Goal: Transaction & Acquisition: Purchase product/service

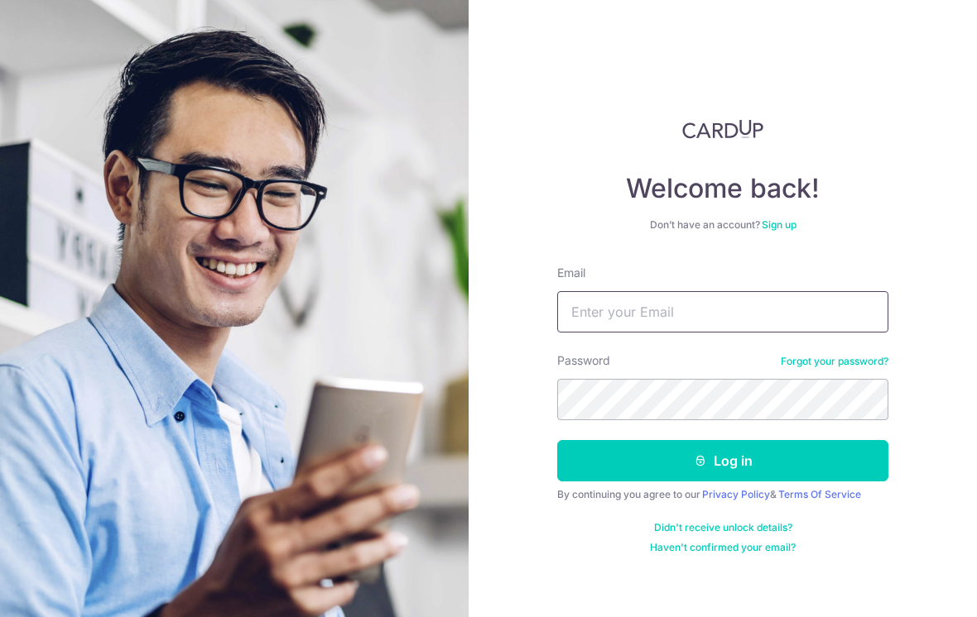
click at [725, 320] on input "Email" at bounding box center [722, 311] width 331 height 41
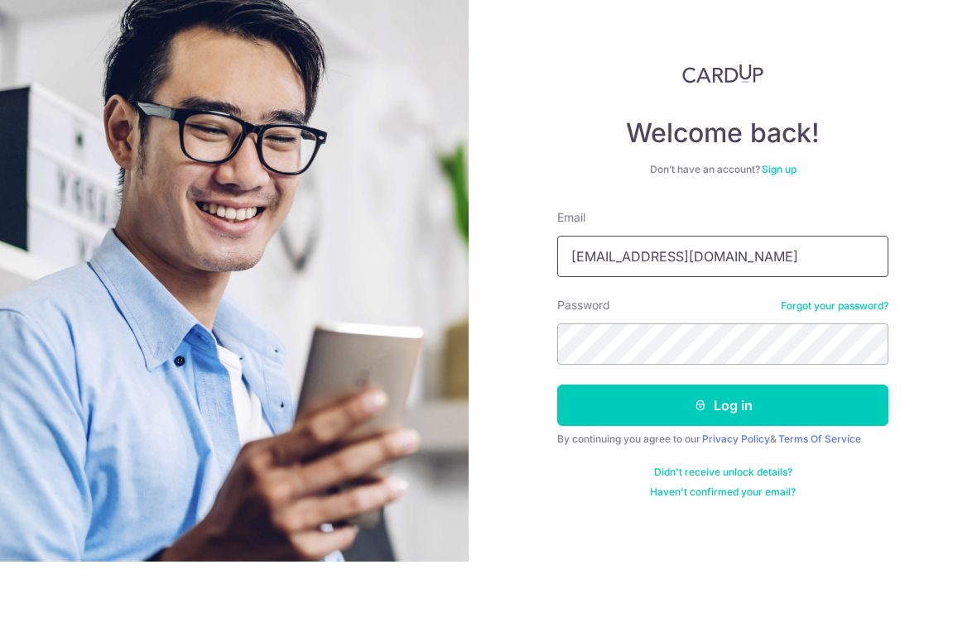
type input "Seahjinwei1990@hotmail.sg"
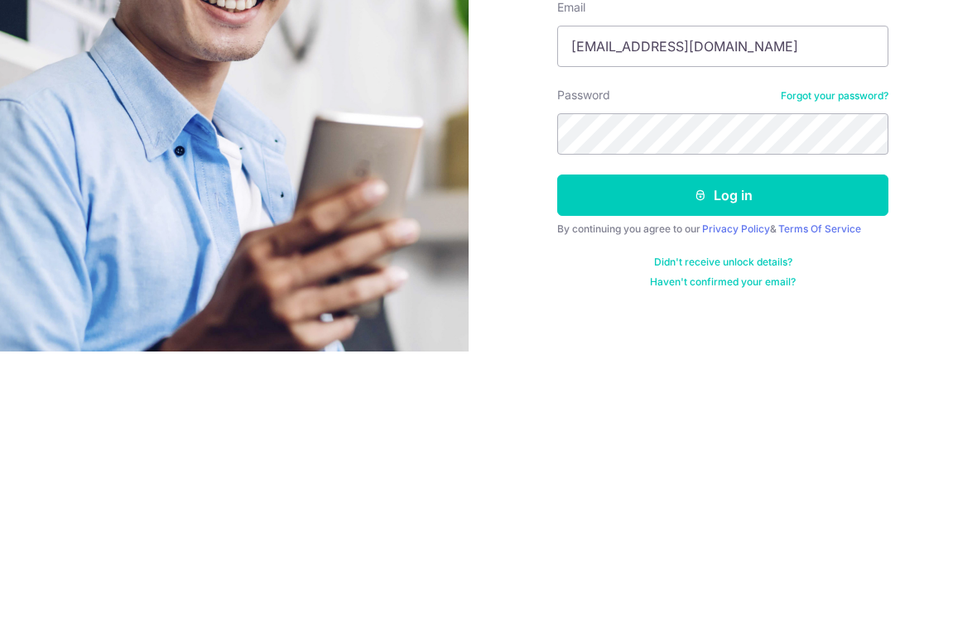
click at [836, 440] on button "Log in" at bounding box center [722, 460] width 331 height 41
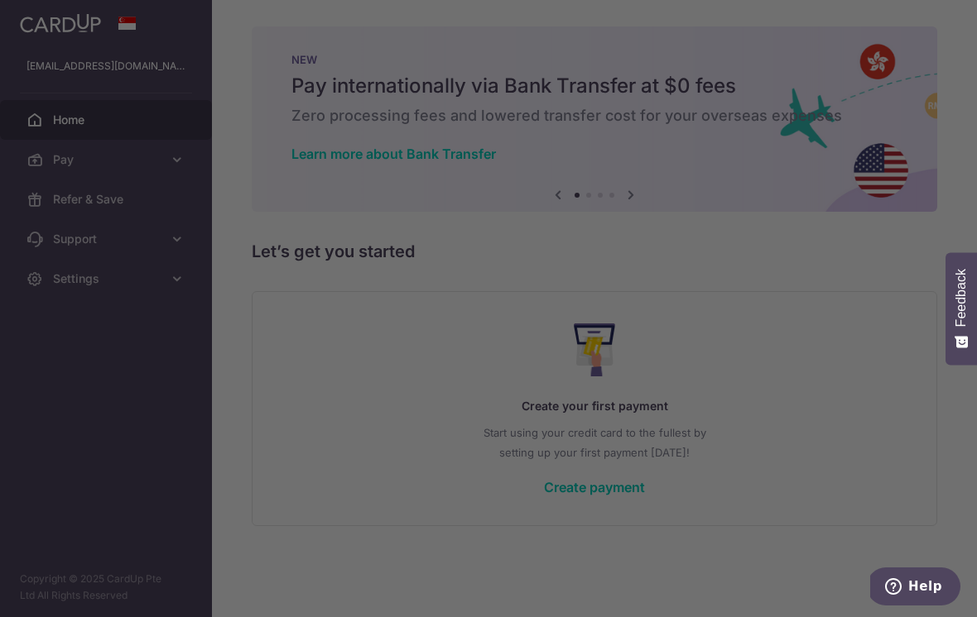
click at [19, 26] on div at bounding box center [493, 311] width 986 height 623
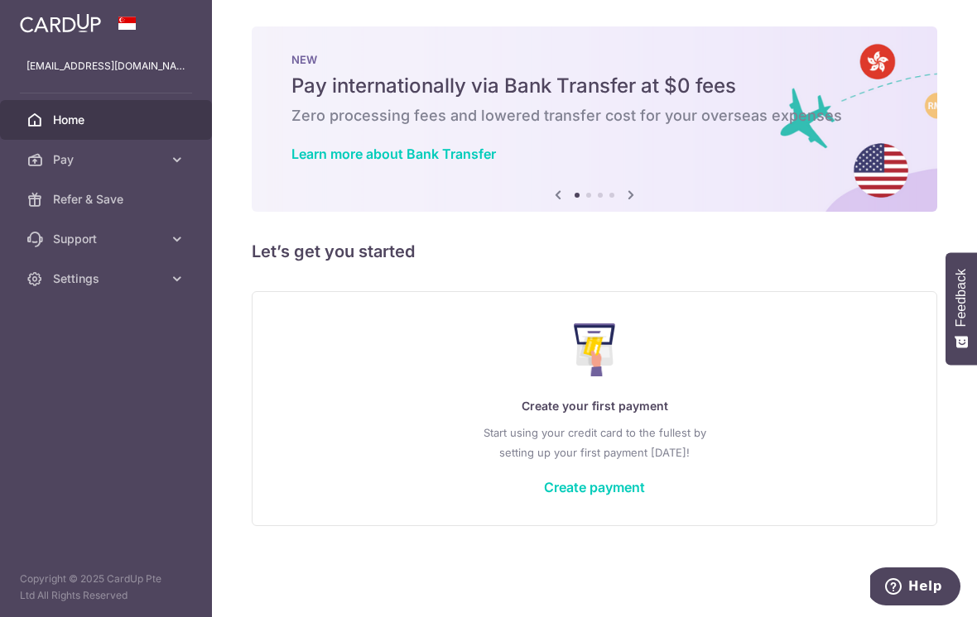
click at [0, 0] on icon "button" at bounding box center [0, 0] width 0 height 0
click at [56, 159] on span "Pay" at bounding box center [107, 159] width 109 height 17
click at [65, 239] on span "Recipients" at bounding box center [107, 239] width 109 height 17
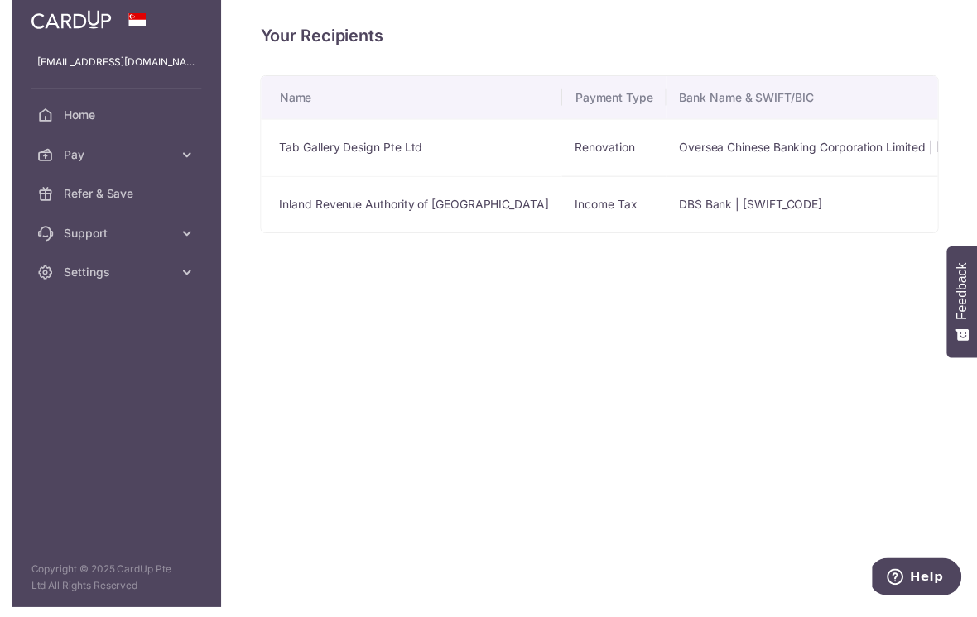
scroll to position [26, 0]
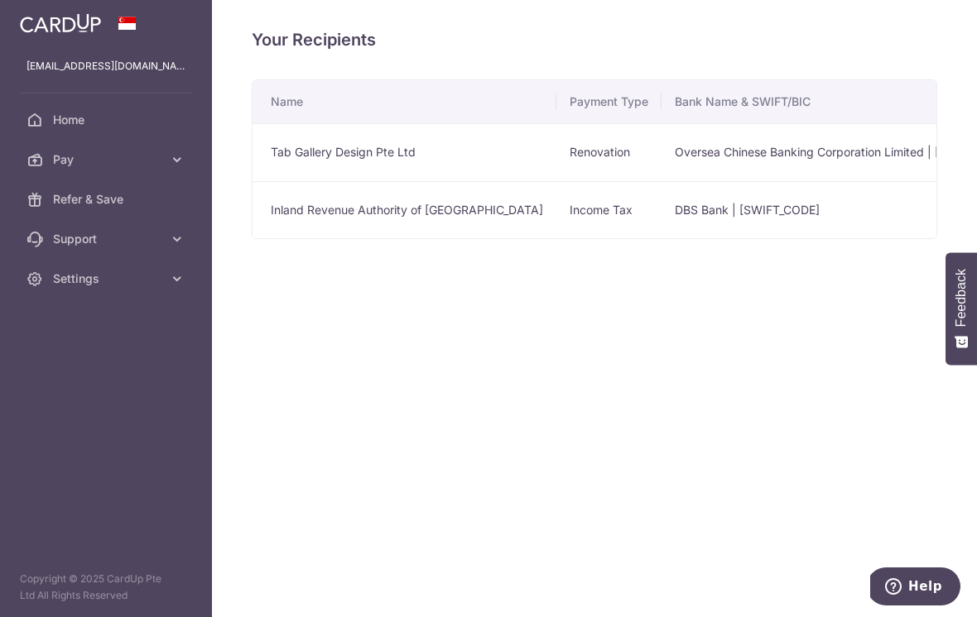
click at [0, 0] on icon "button" at bounding box center [0, 0] width 0 height 0
click at [146, 140] on link "Pay" at bounding box center [106, 160] width 212 height 40
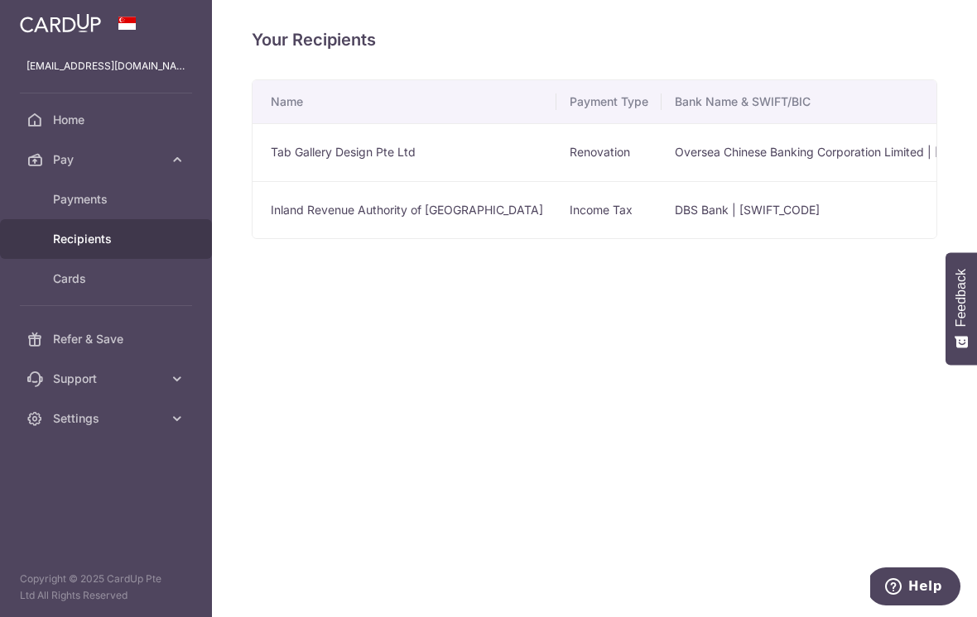
click at [85, 191] on span "Payments" at bounding box center [107, 199] width 109 height 17
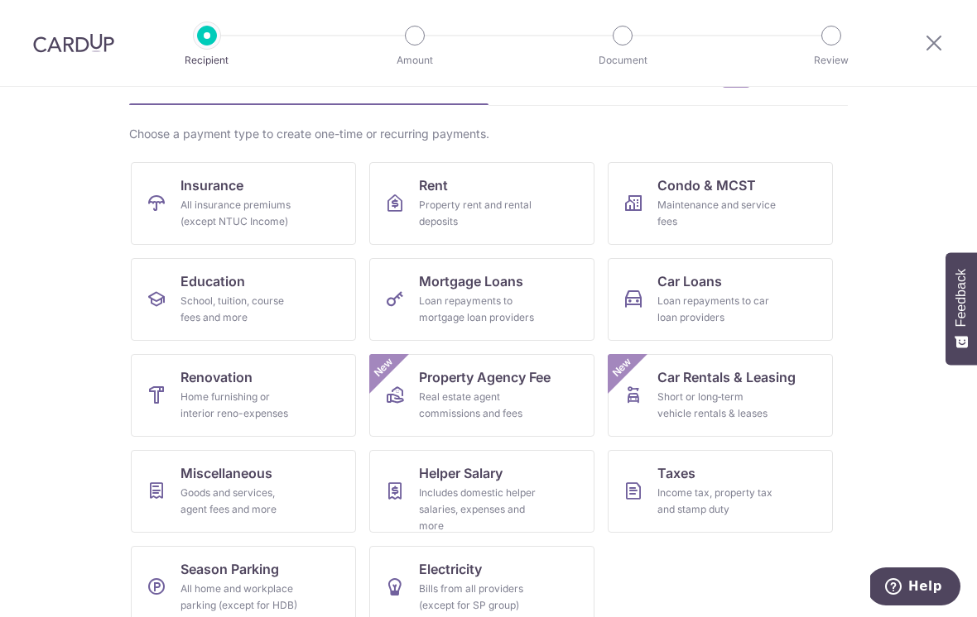
scroll to position [98, 0]
click at [937, 42] on icon at bounding box center [934, 42] width 20 height 21
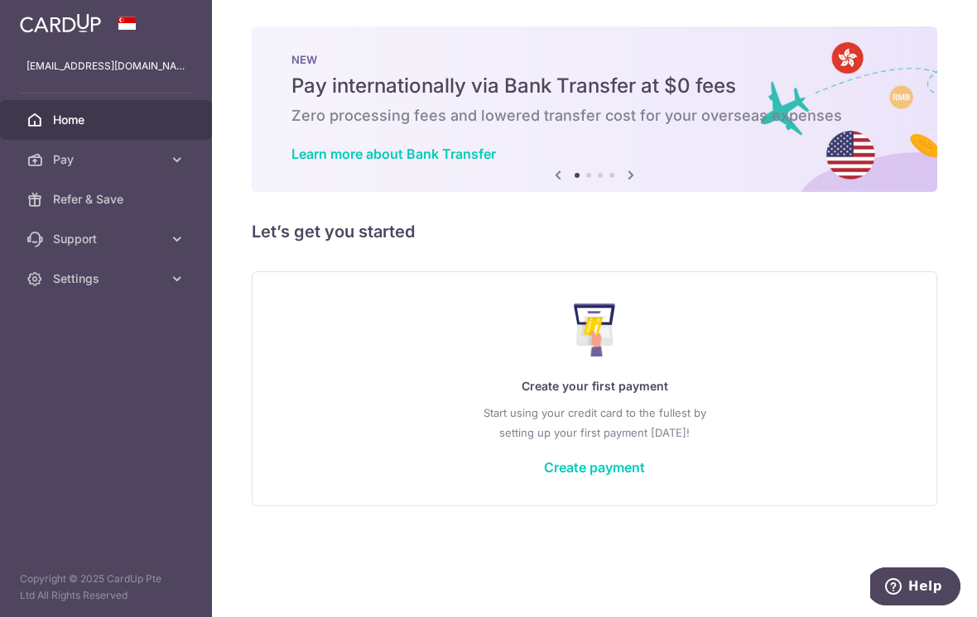
click at [0, 0] on button "button" at bounding box center [0, 0] width 0 height 0
click at [183, 254] on link "Support" at bounding box center [106, 239] width 212 height 40
click at [86, 337] on link "Contact Us" at bounding box center [106, 319] width 212 height 40
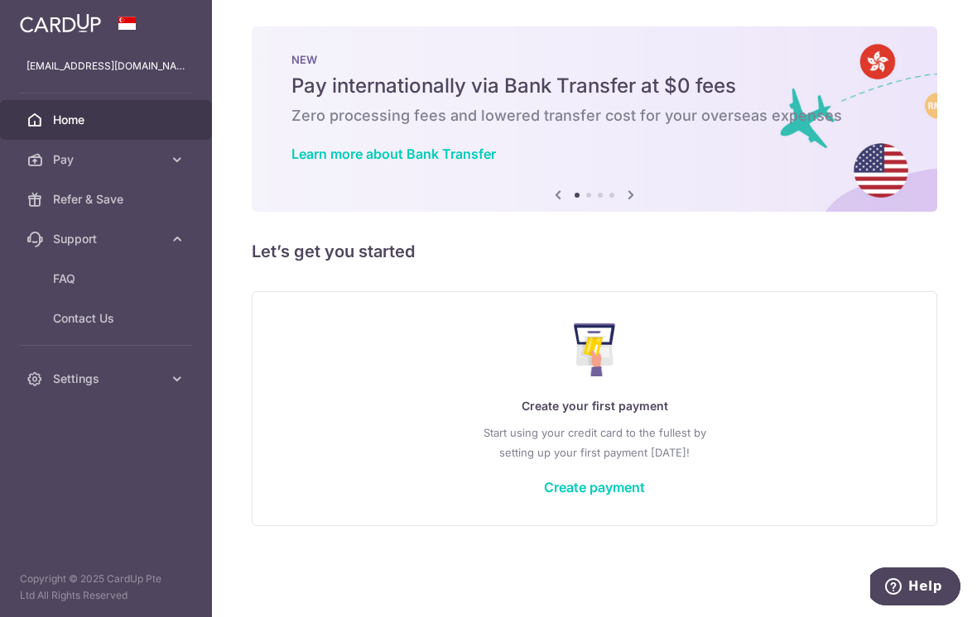
click at [174, 206] on link "Refer & Save" at bounding box center [106, 200] width 212 height 40
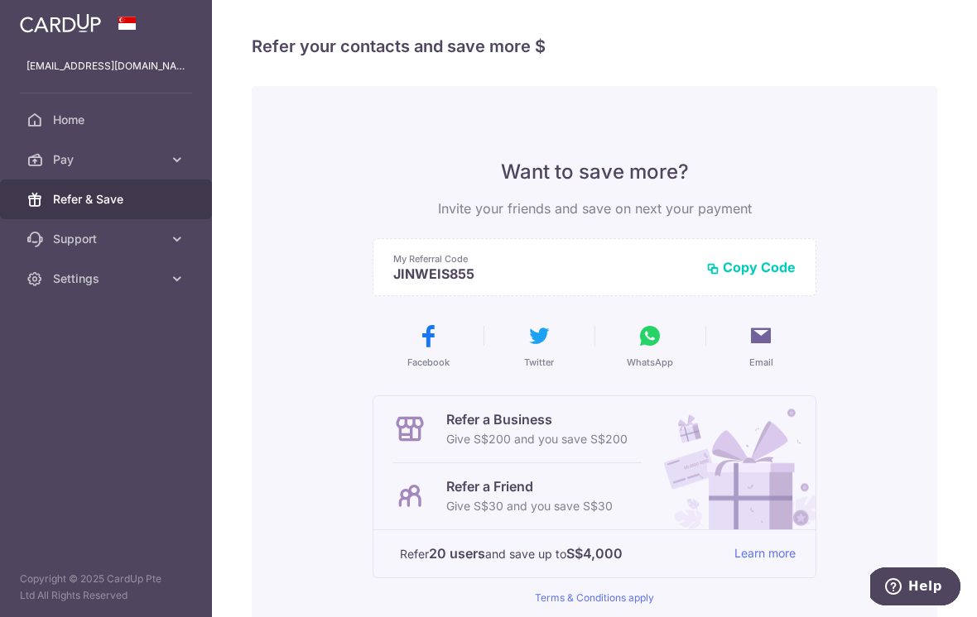
click at [0, 0] on header at bounding box center [0, 0] width 0 height 0
click at [0, 0] on icon "button" at bounding box center [0, 0] width 0 height 0
click at [169, 171] on link "Pay" at bounding box center [106, 160] width 212 height 40
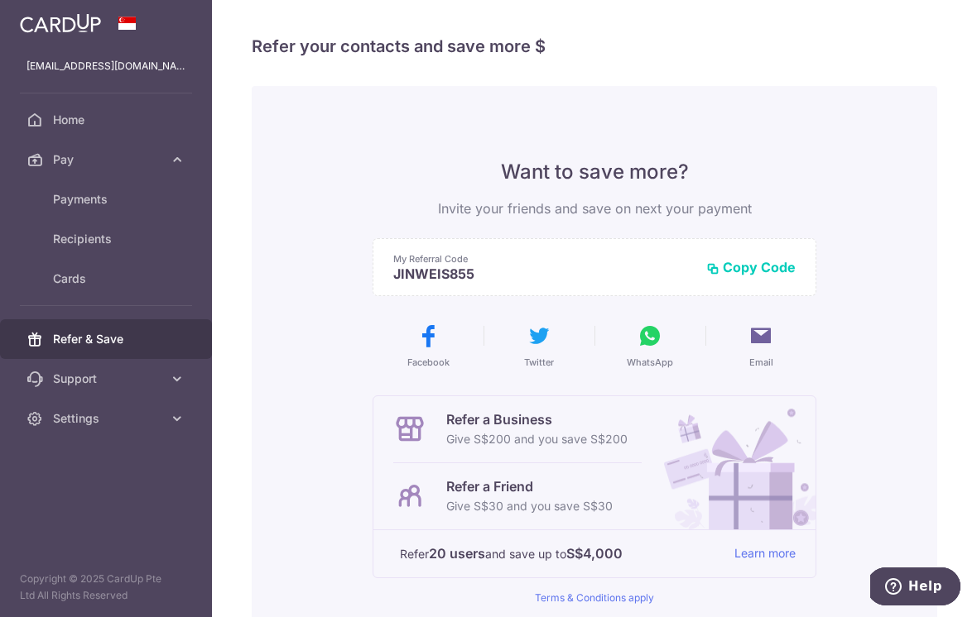
click at [142, 228] on link "Recipients" at bounding box center [106, 239] width 212 height 40
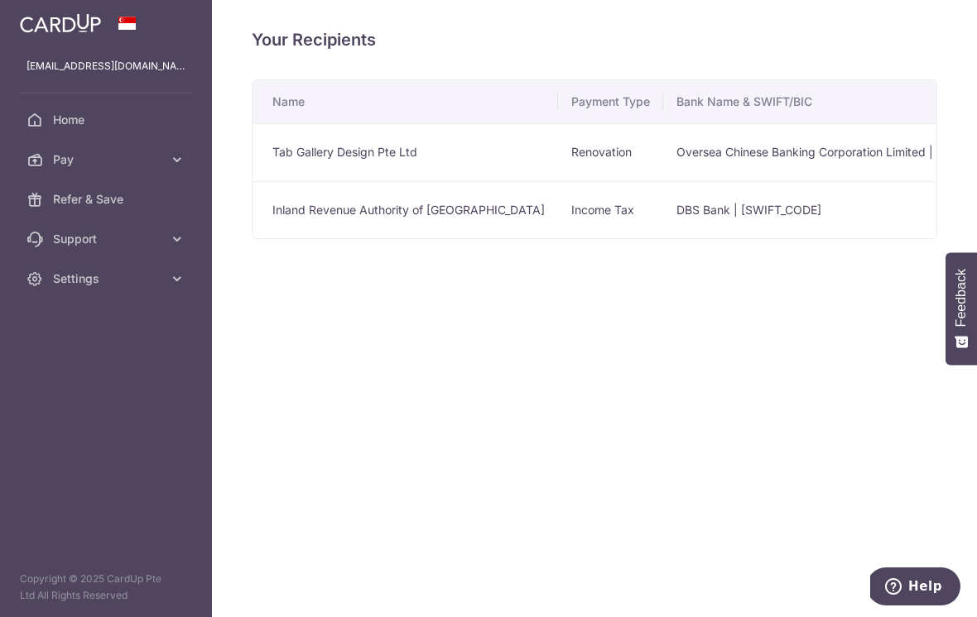
click at [558, 239] on td "Income Tax" at bounding box center [610, 210] width 105 height 58
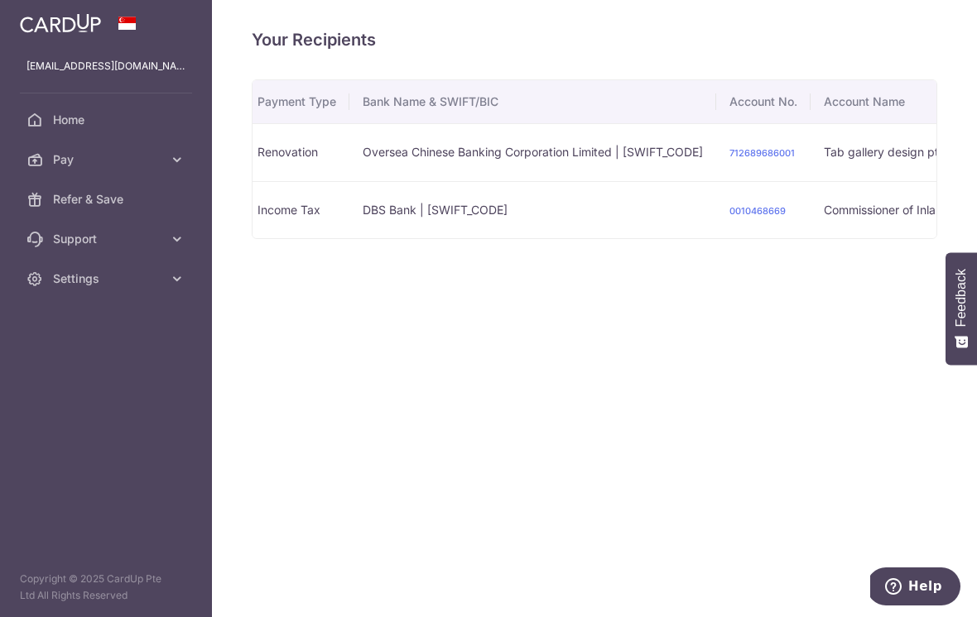
scroll to position [0, 313]
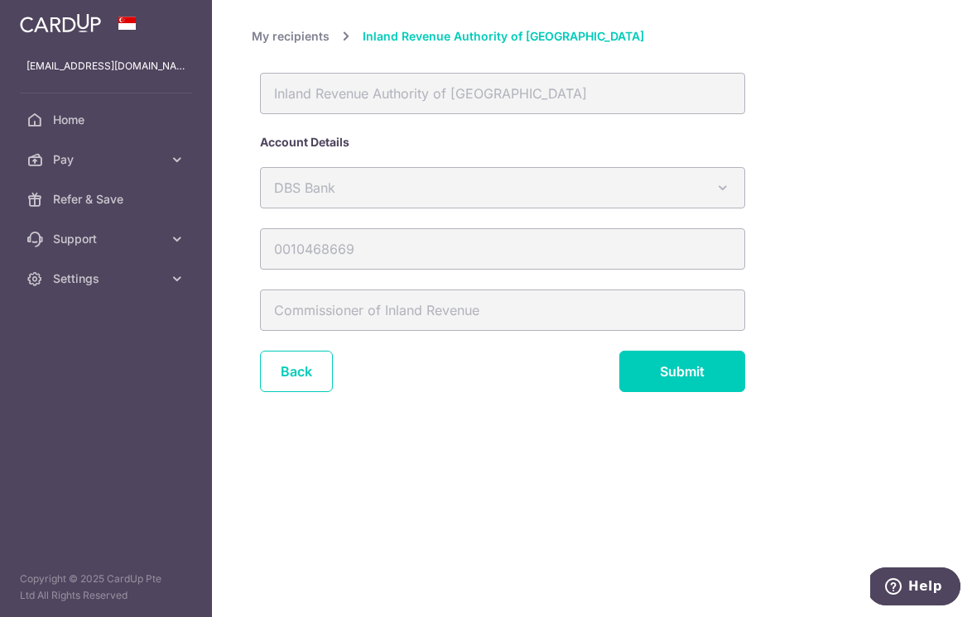
click at [362, 46] on span "Inland Revenue Authority of Singapore" at bounding box center [502, 36] width 281 height 20
click at [252, 46] on link "My recipients" at bounding box center [291, 36] width 78 height 20
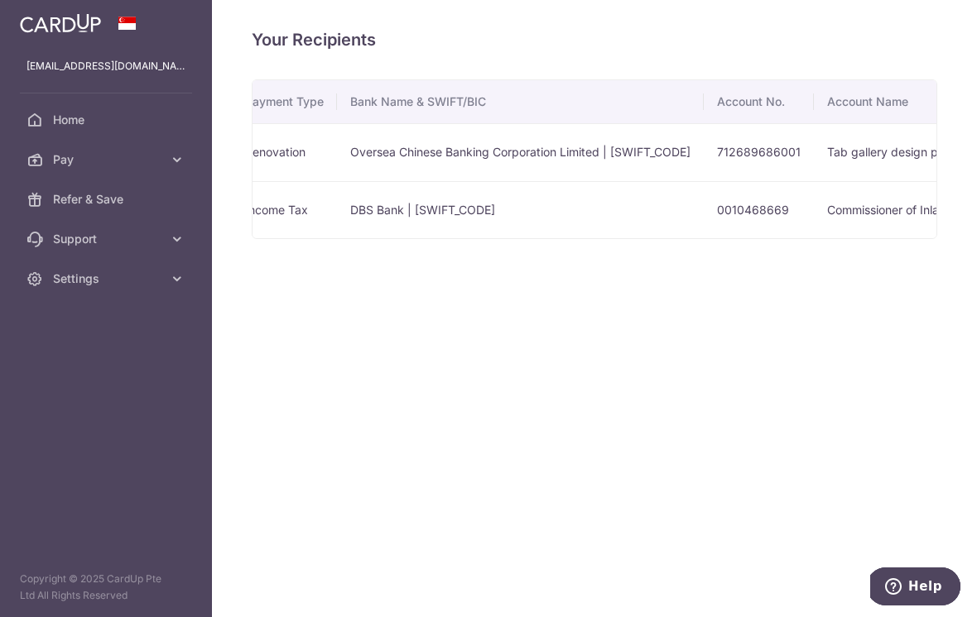
scroll to position [0, 325]
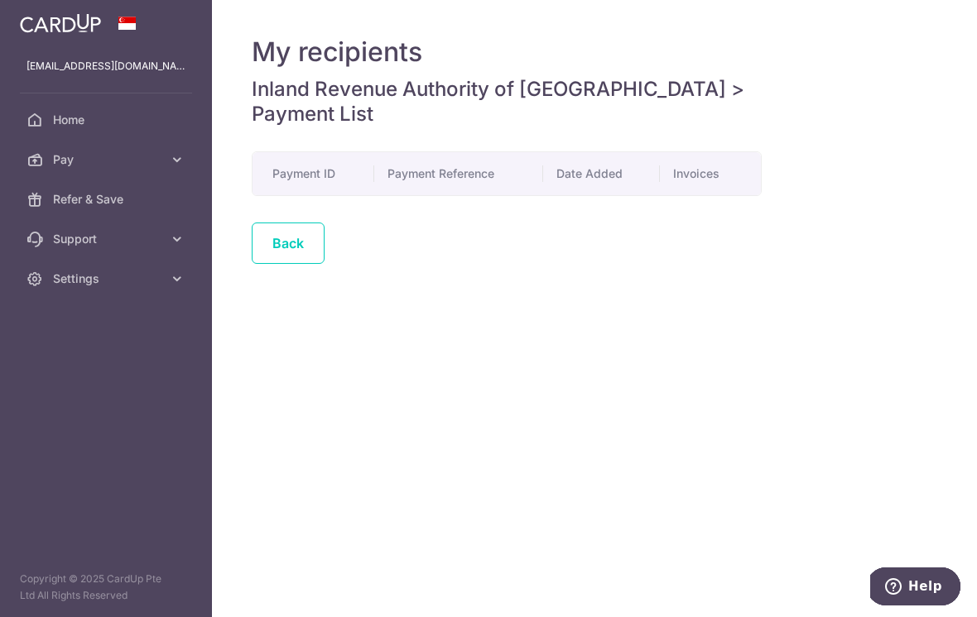
click at [252, 264] on link "Back" at bounding box center [288, 243] width 73 height 41
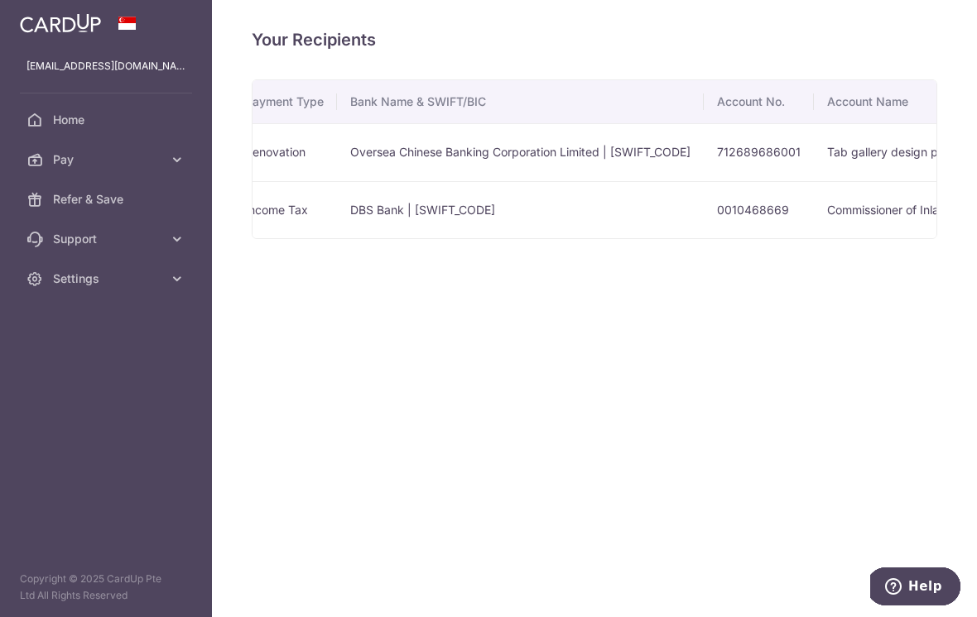
scroll to position [0, 325]
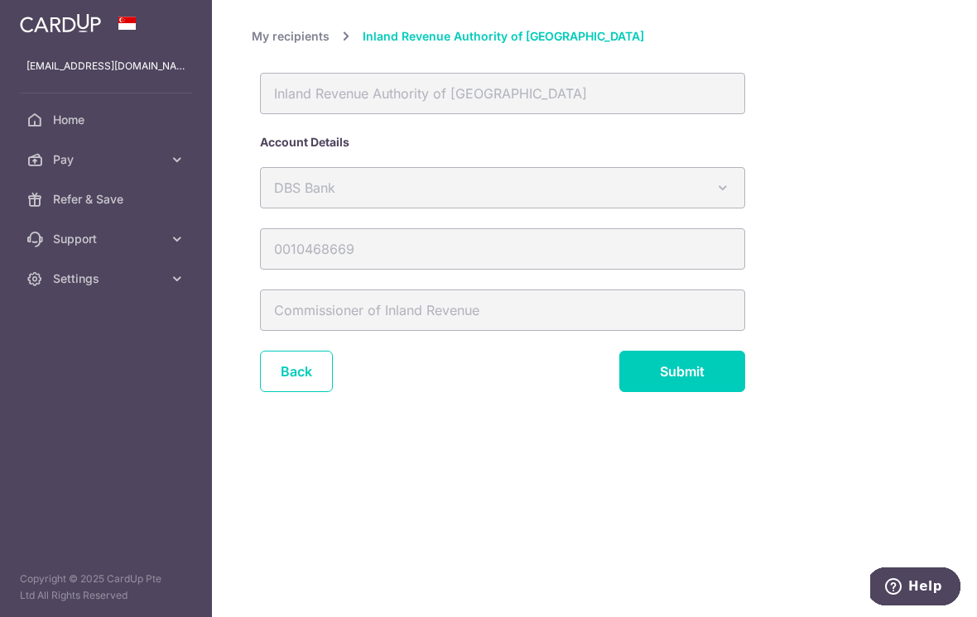
click at [283, 134] on div "Inland Revenue Authority of [GEOGRAPHIC_DATA]" at bounding box center [502, 103] width 501 height 61
click at [314, 114] on div "Inland Revenue Authority of [GEOGRAPHIC_DATA]" at bounding box center [502, 93] width 485 height 41
click at [307, 290] on div "0010468669" at bounding box center [502, 258] width 501 height 61
click at [437, 290] on div "0010468669" at bounding box center [502, 258] width 501 height 61
click at [260, 151] on div "Account Details" at bounding box center [553, 142] width 586 height 17
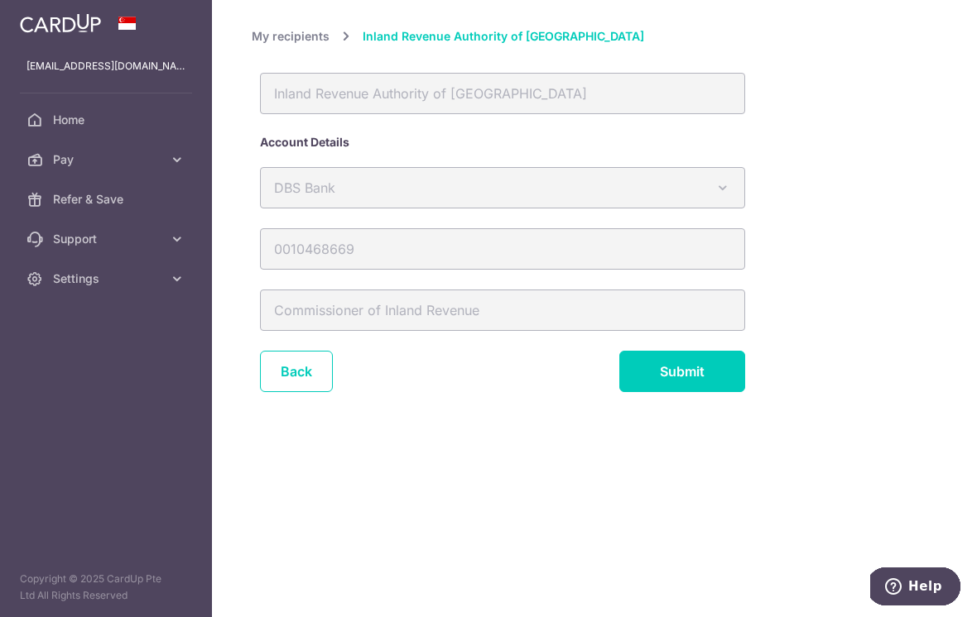
click at [303, 114] on div "Inland Revenue Authority of [GEOGRAPHIC_DATA]" at bounding box center [502, 93] width 485 height 41
click at [372, 114] on div "Inland Revenue Authority of [GEOGRAPHIC_DATA]" at bounding box center [502, 93] width 485 height 41
click at [432, 114] on div "Inland Revenue Authority of [GEOGRAPHIC_DATA]" at bounding box center [502, 93] width 485 height 41
click at [260, 392] on link "Back" at bounding box center [296, 371] width 73 height 41
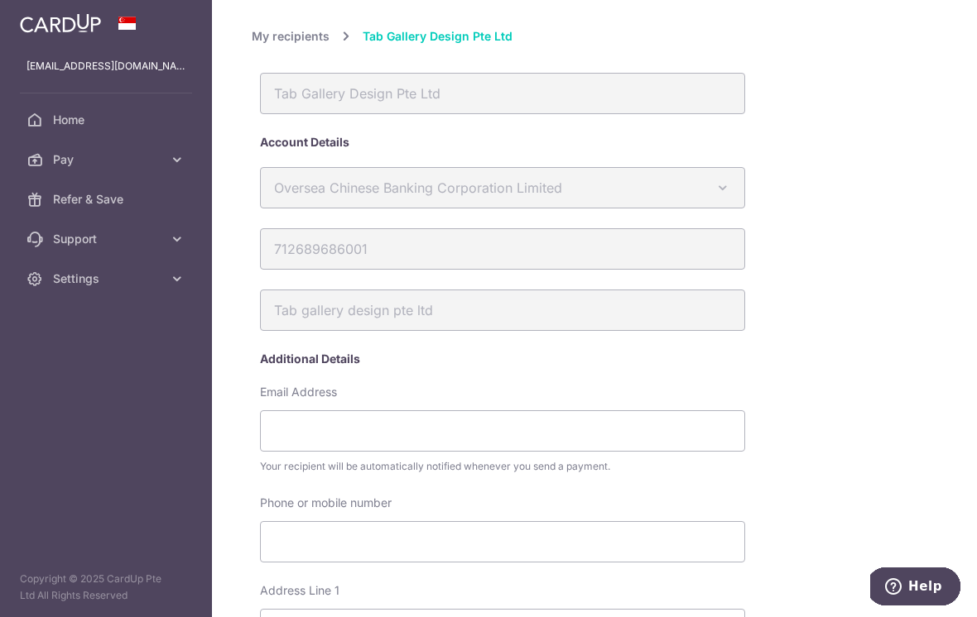
click at [583, 228] on div "Oversea Chinese Banking Corporation Limited Australia & New Zealand Banking Gro…" at bounding box center [502, 197] width 501 height 61
click at [540, 228] on div "Oversea Chinese Banking Corporation Limited Australia & New Zealand Banking Gro…" at bounding box center [502, 197] width 501 height 61
click at [515, 228] on div "Oversea Chinese Banking Corporation Limited Australia & New Zealand Banking Gro…" at bounding box center [502, 197] width 501 height 61
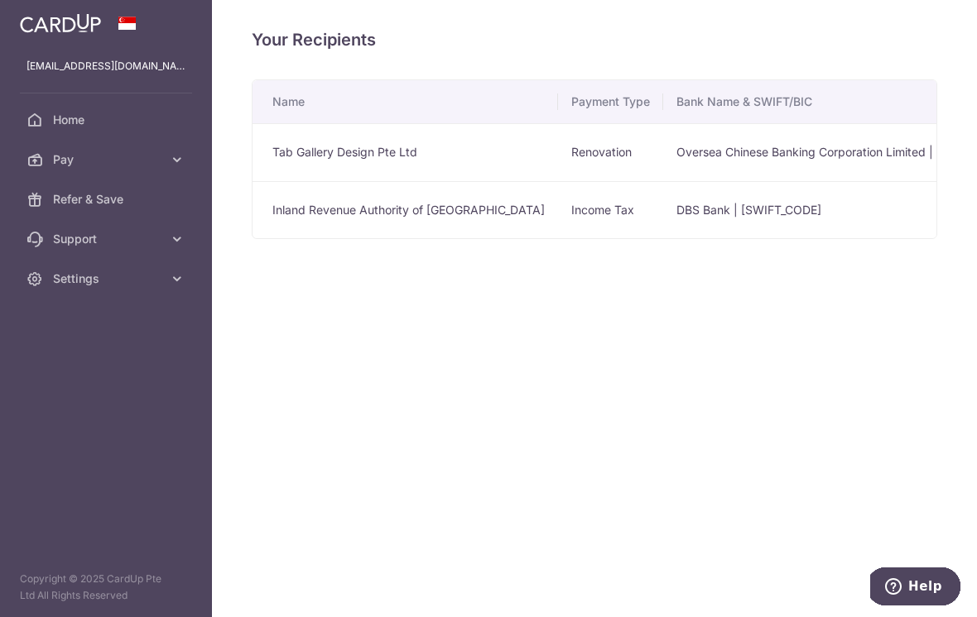
click at [0, 0] on icon "button" at bounding box center [0, 0] width 0 height 0
click at [92, 286] on span "Settings" at bounding box center [107, 279] width 109 height 17
click at [65, 307] on link "Account" at bounding box center [106, 319] width 212 height 40
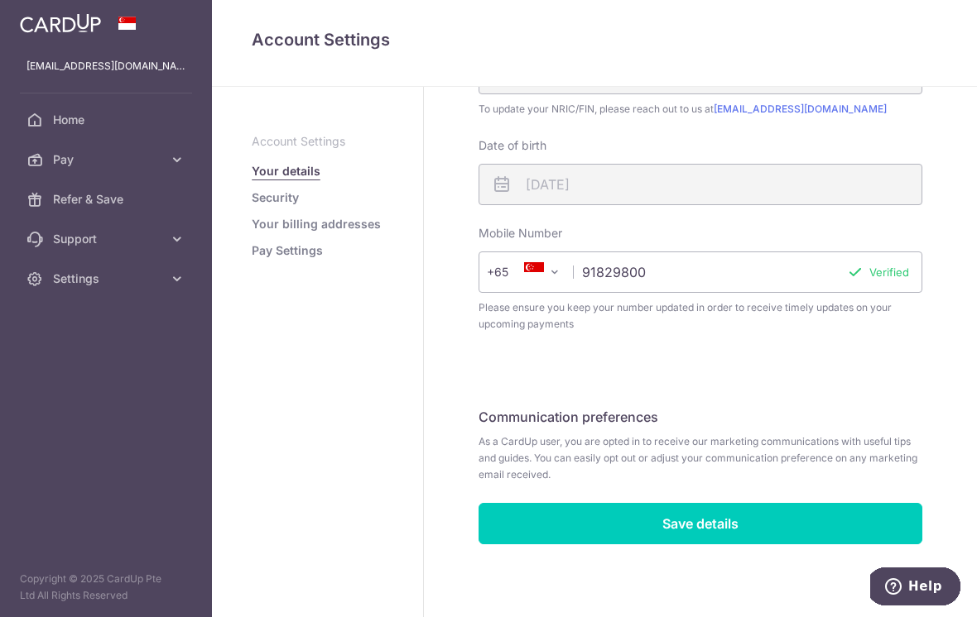
click at [252, 206] on link "Security" at bounding box center [275, 198] width 47 height 17
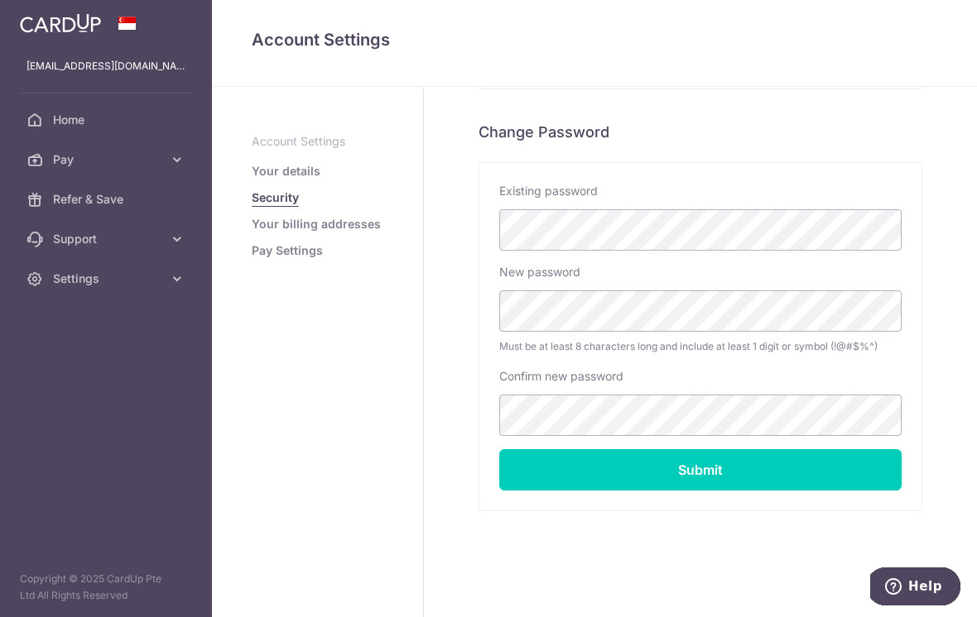
click at [252, 233] on link "Your billing addresses" at bounding box center [316, 224] width 129 height 17
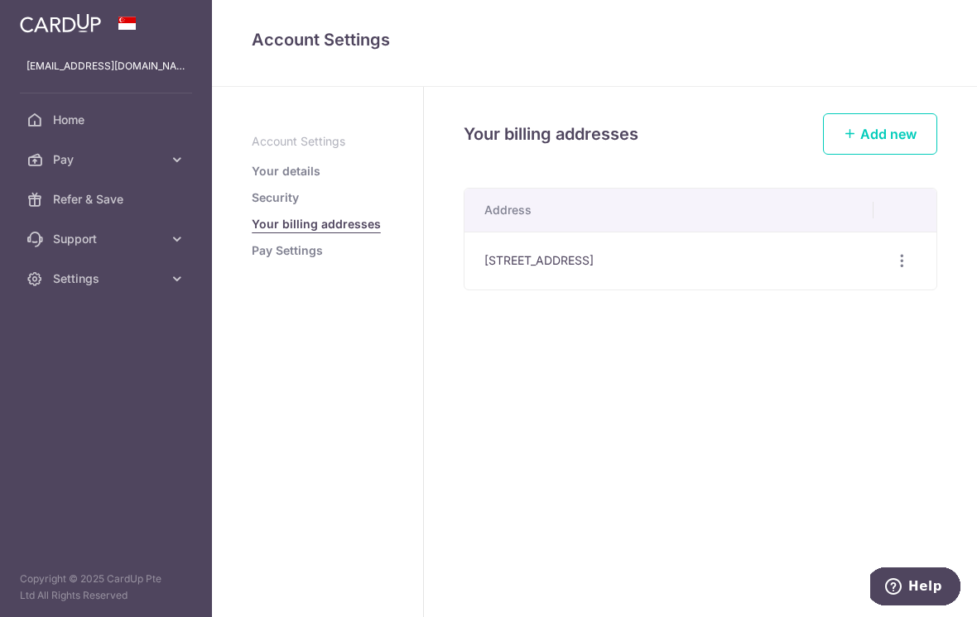
click at [252, 259] on link "Pay Settings" at bounding box center [287, 250] width 71 height 17
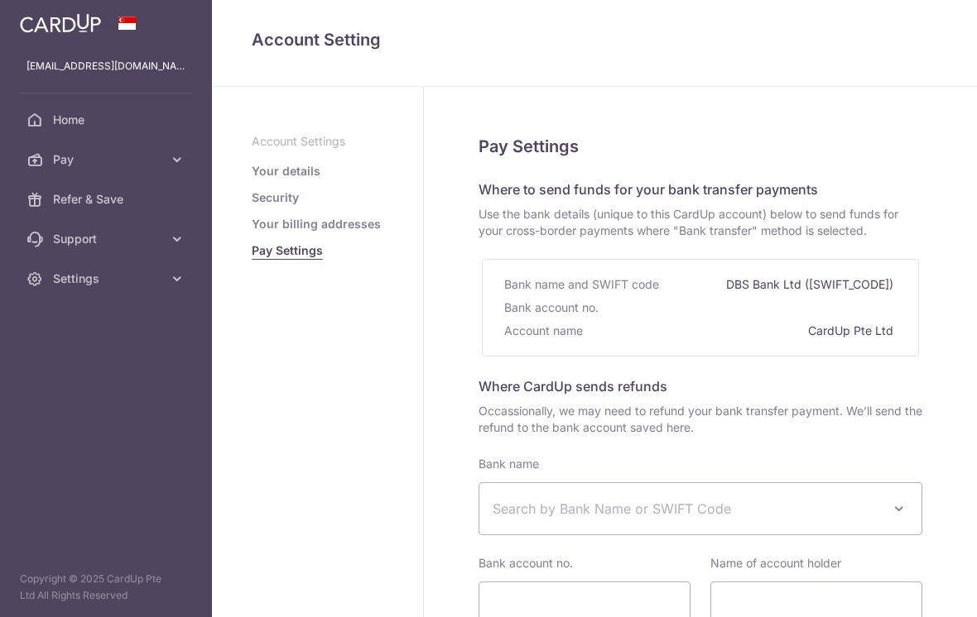
select select
click at [252, 150] on p "Account Settings" at bounding box center [318, 141] width 132 height 17
click at [0, 0] on icon "button" at bounding box center [0, 0] width 0 height 0
click at [175, 159] on icon at bounding box center [177, 159] width 17 height 17
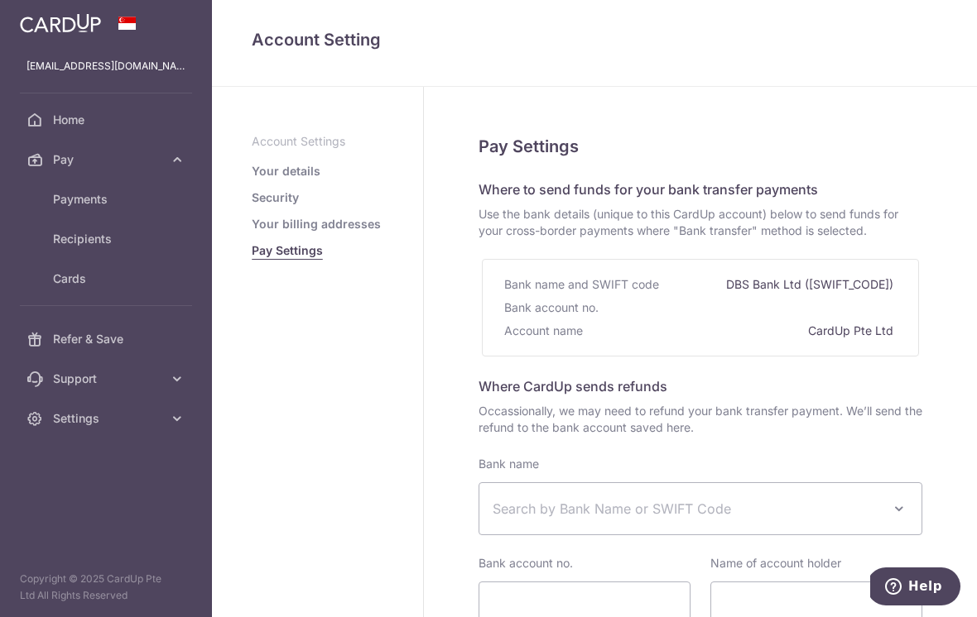
click at [92, 208] on link "Payments" at bounding box center [106, 200] width 212 height 40
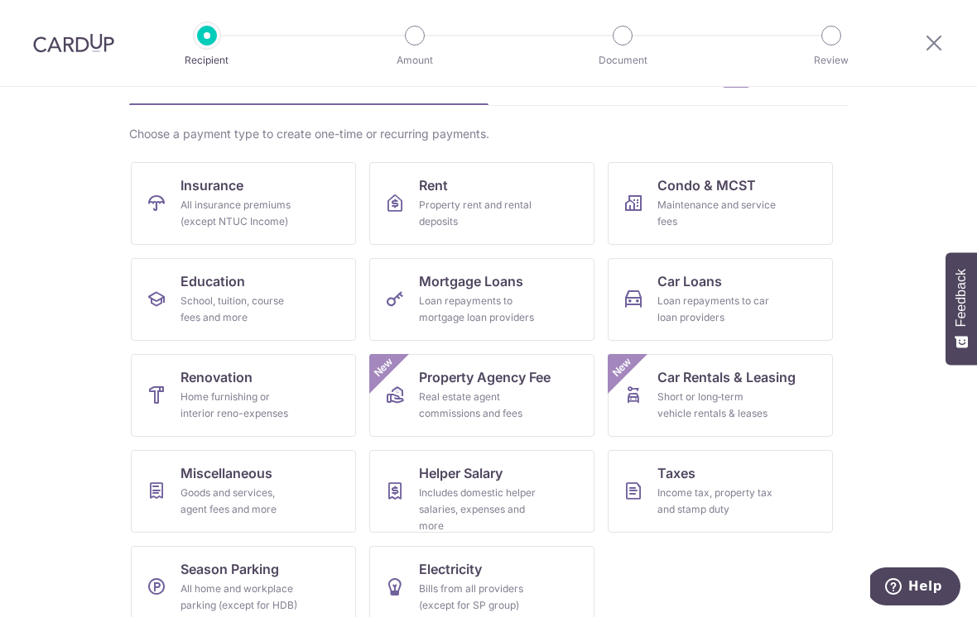
scroll to position [98, 0]
click at [248, 412] on div "Home furnishing or interior reno-expenses" at bounding box center [239, 406] width 119 height 33
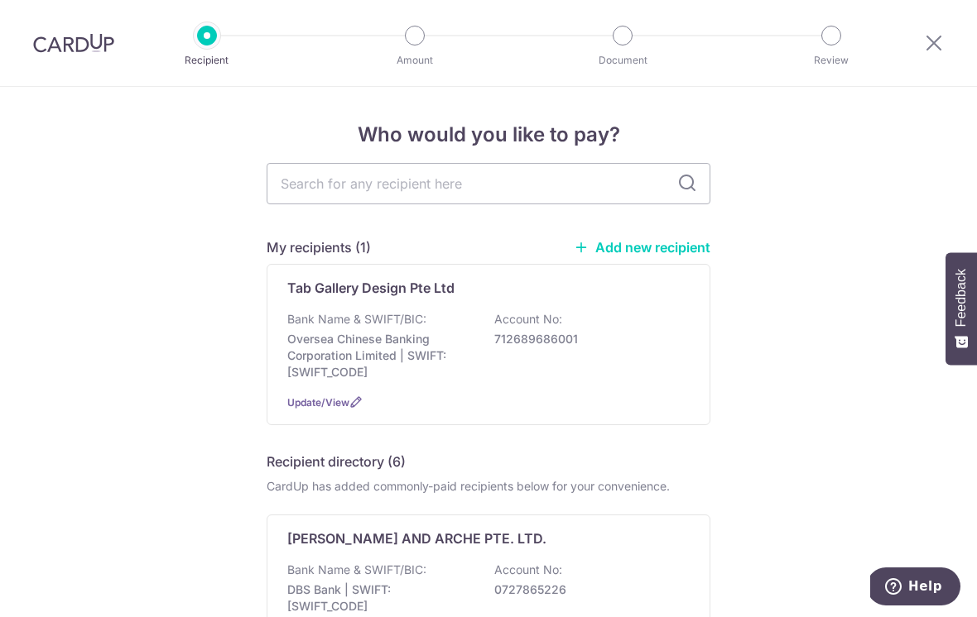
click at [346, 406] on span "Update/View" at bounding box center [318, 402] width 62 height 12
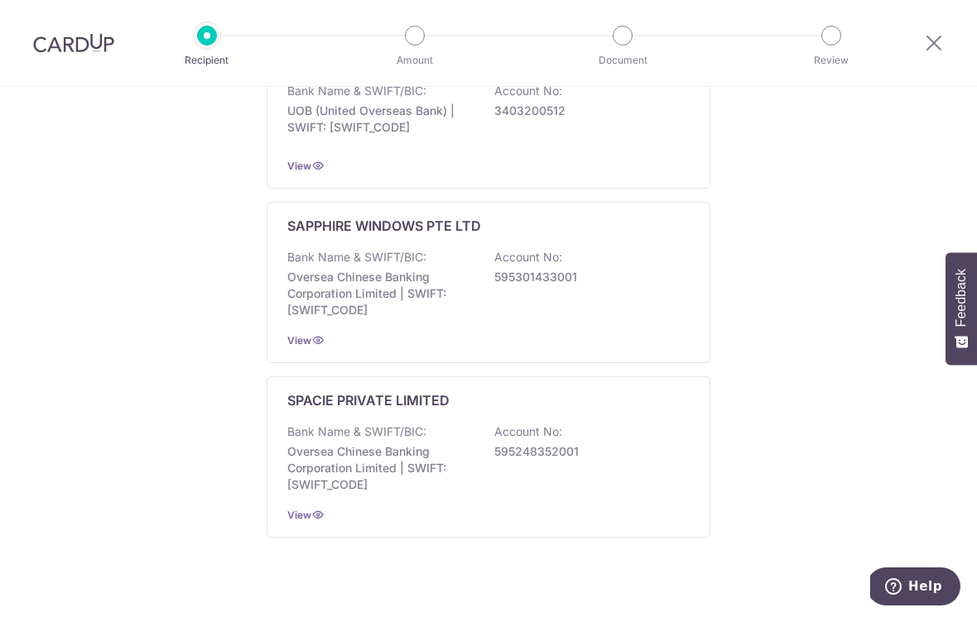
scroll to position [986, 0]
click at [305, 348] on span "View" at bounding box center [299, 341] width 24 height 12
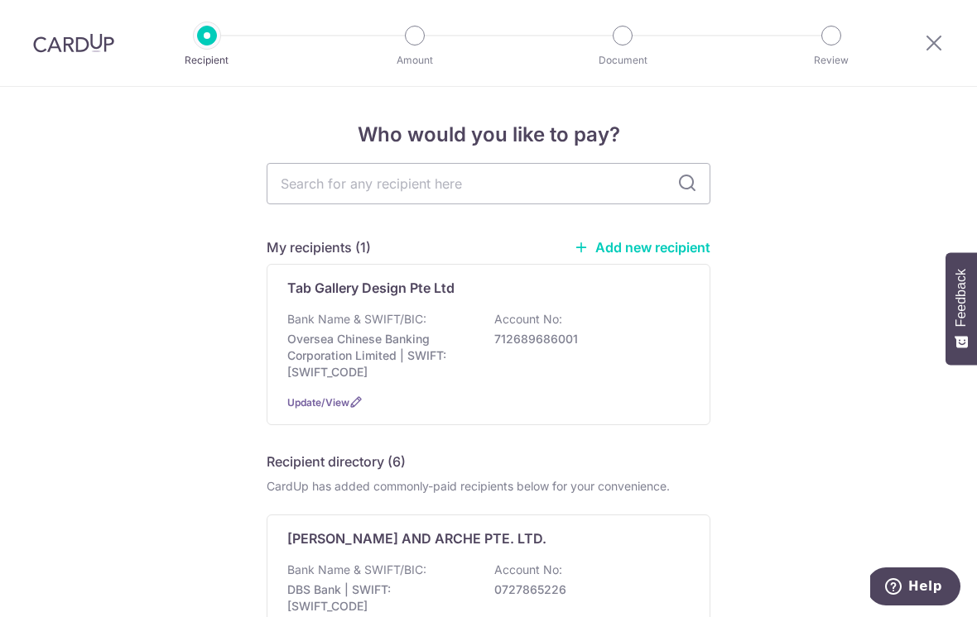
click at [430, 190] on input "text" at bounding box center [488, 183] width 444 height 41
type input "St"
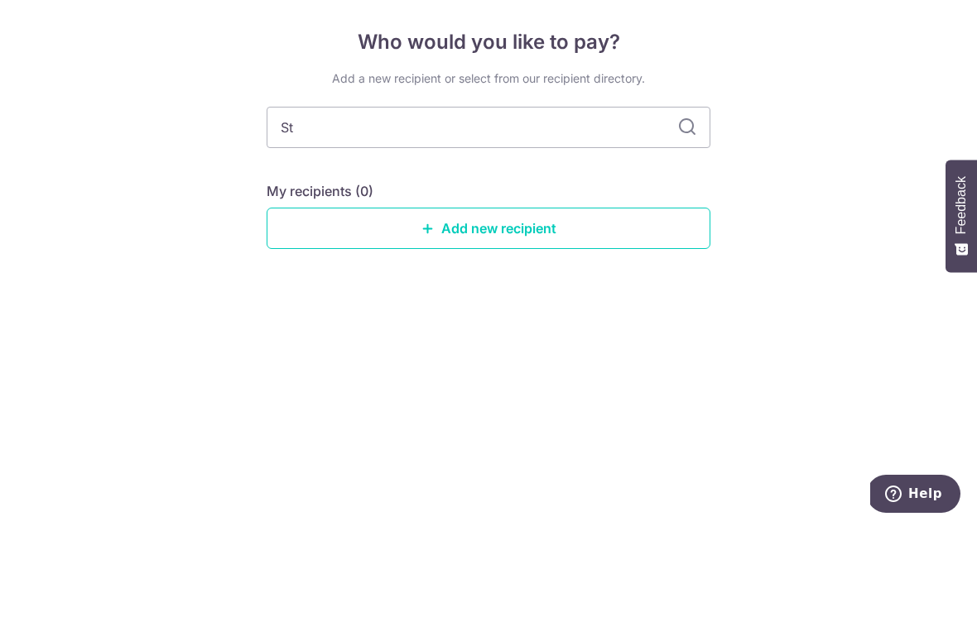
type input "Stu"
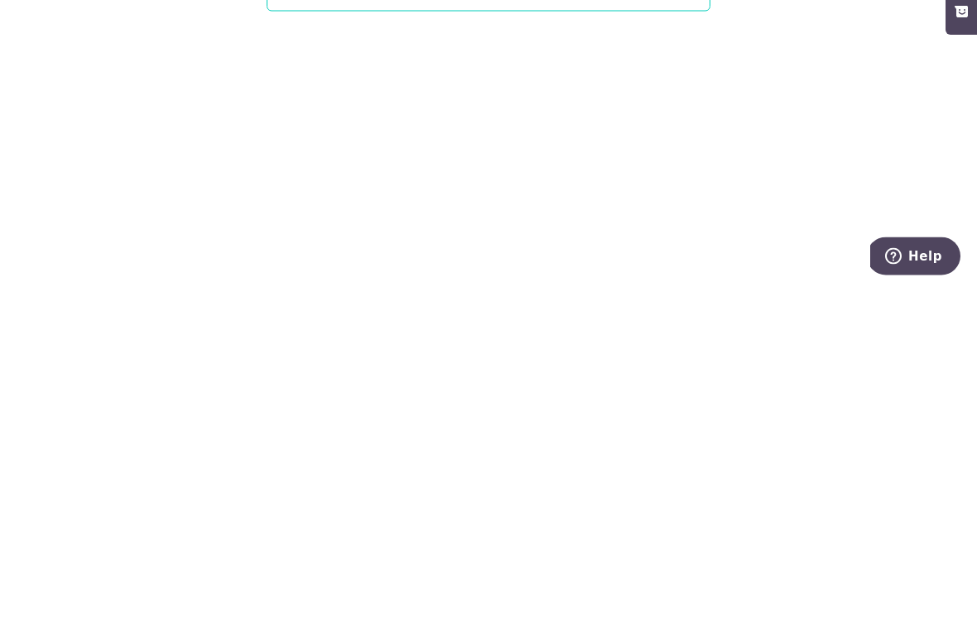
scroll to position [26, 0]
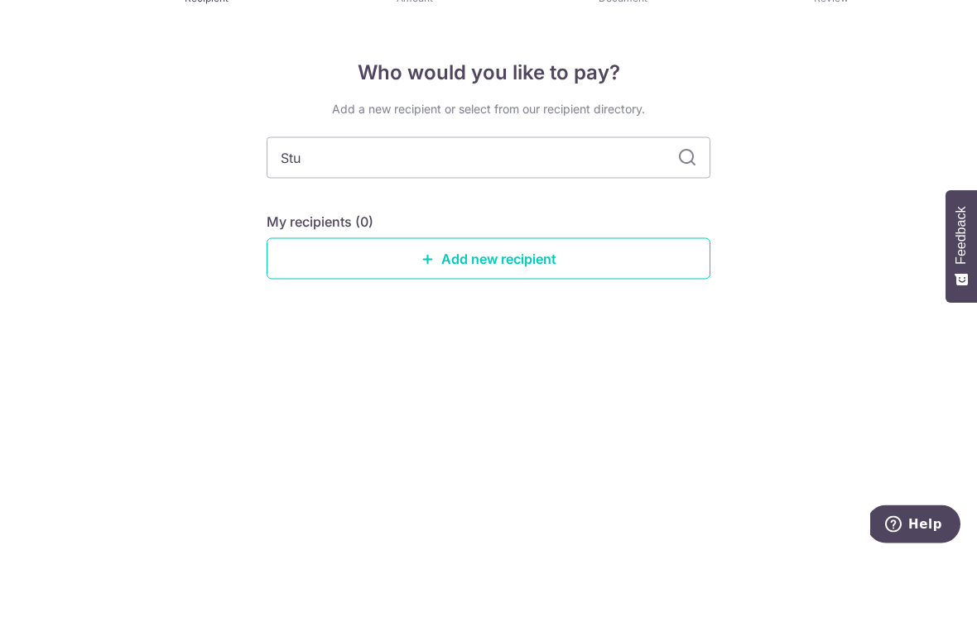
click at [517, 199] on input "Stu" at bounding box center [488, 219] width 444 height 41
click at [568, 199] on input "Stu" at bounding box center [488, 219] width 444 height 41
click at [865, 215] on div "Who would you like to pay? Add a new recipient or select from our recipient dir…" at bounding box center [488, 352] width 977 height 530
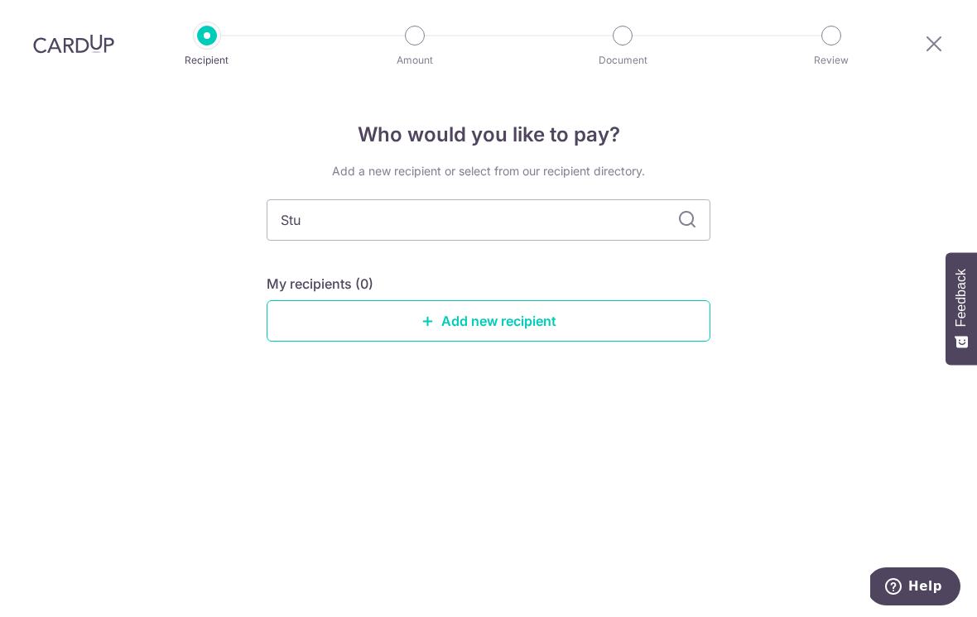
click at [942, 33] on icon at bounding box center [934, 43] width 20 height 21
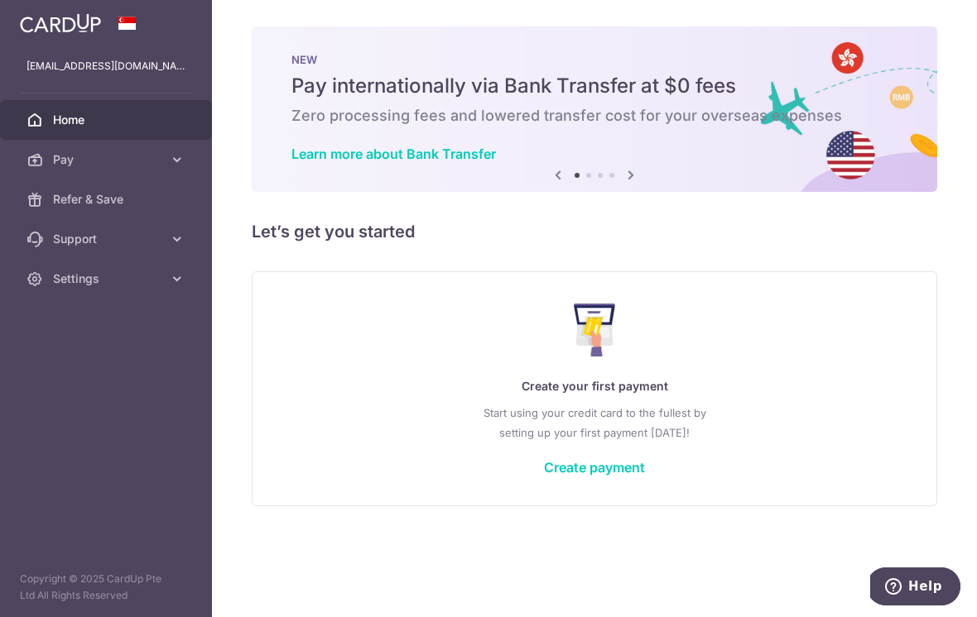
click at [621, 185] on icon at bounding box center [631, 175] width 20 height 21
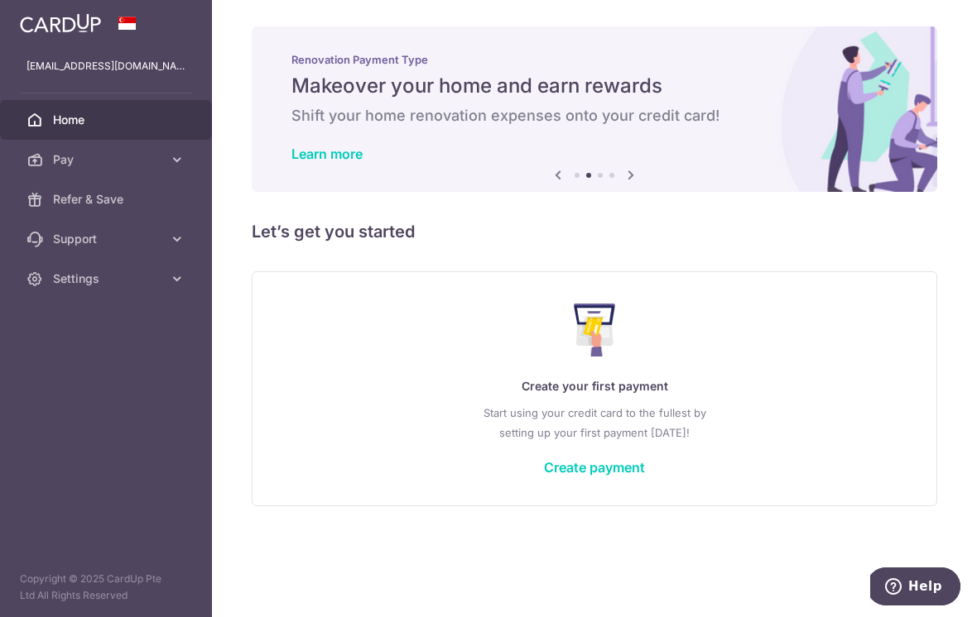
scroll to position [26, 0]
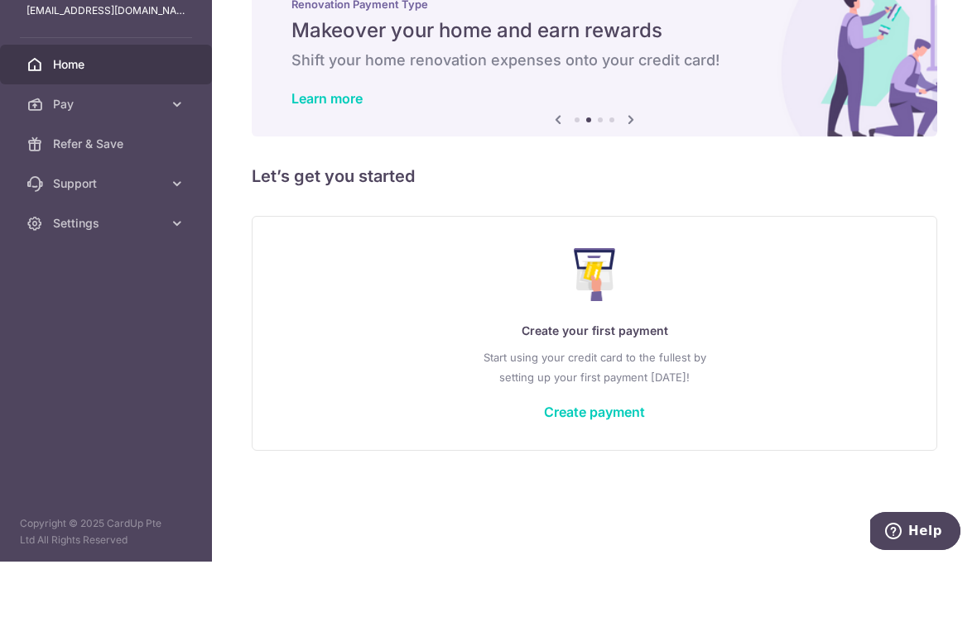
click at [621, 185] on icon at bounding box center [631, 175] width 20 height 21
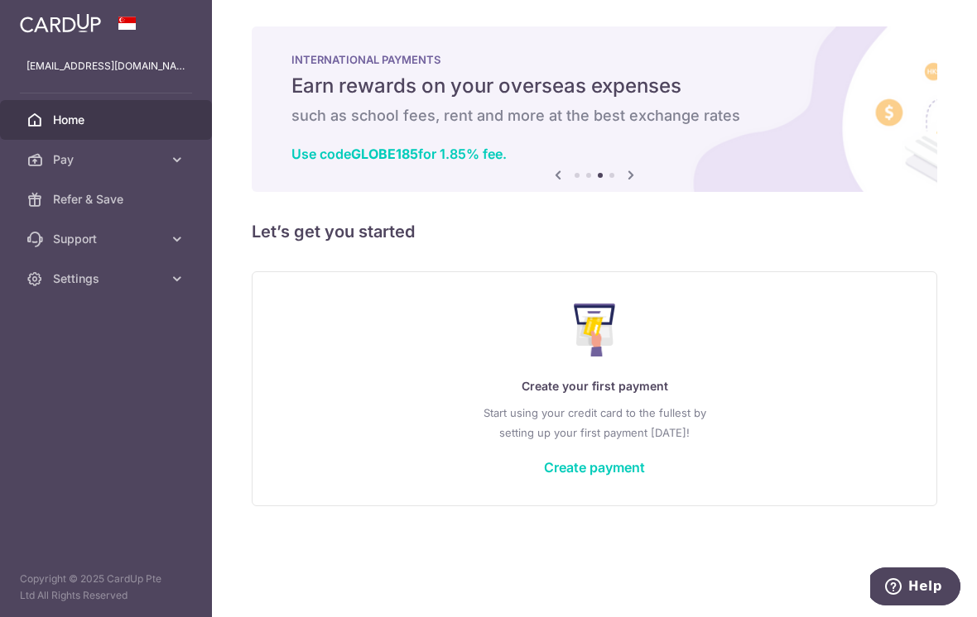
click at [621, 185] on icon at bounding box center [631, 175] width 20 height 21
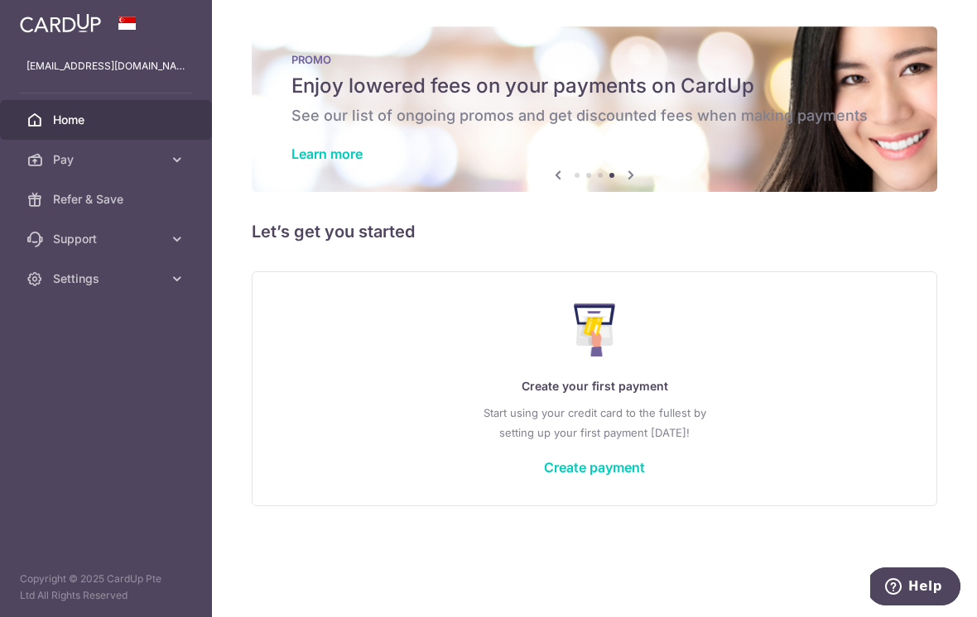
scroll to position [-1, 0]
click at [0, 0] on icon "button" at bounding box center [0, 0] width 0 height 0
click at [41, 112] on icon at bounding box center [34, 120] width 17 height 17
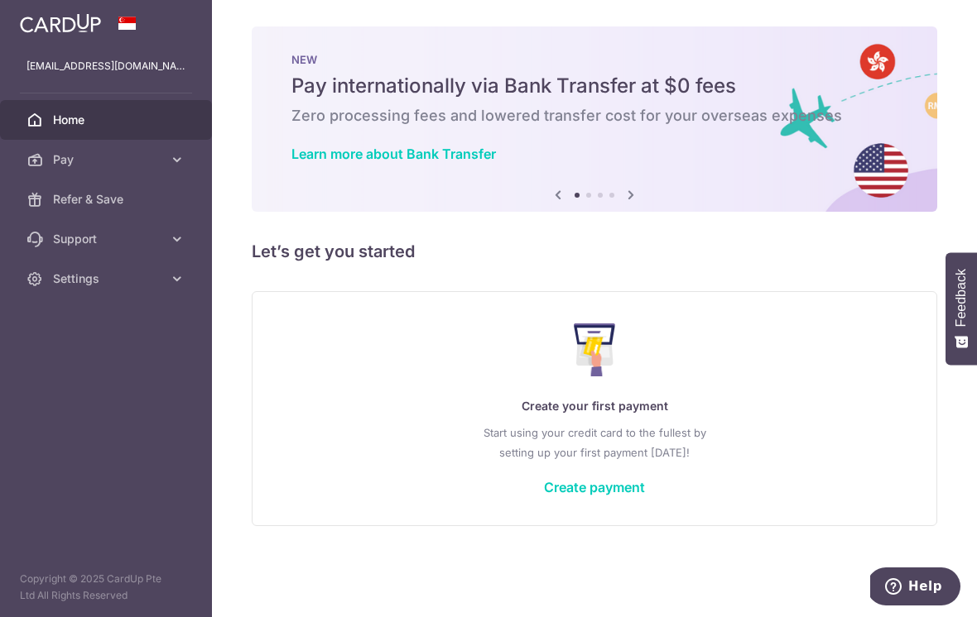
click at [0, 0] on img at bounding box center [0, 0] width 0 height 0
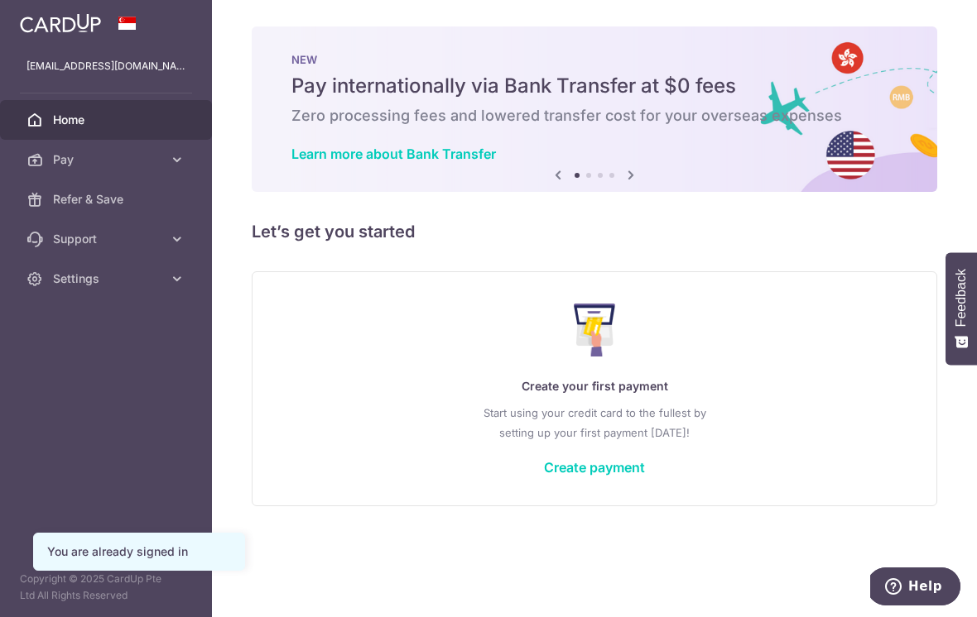
click at [0, 0] on icon "button" at bounding box center [0, 0] width 0 height 0
click at [34, 158] on icon at bounding box center [34, 159] width 17 height 17
click at [39, 384] on icon at bounding box center [34, 379] width 17 height 17
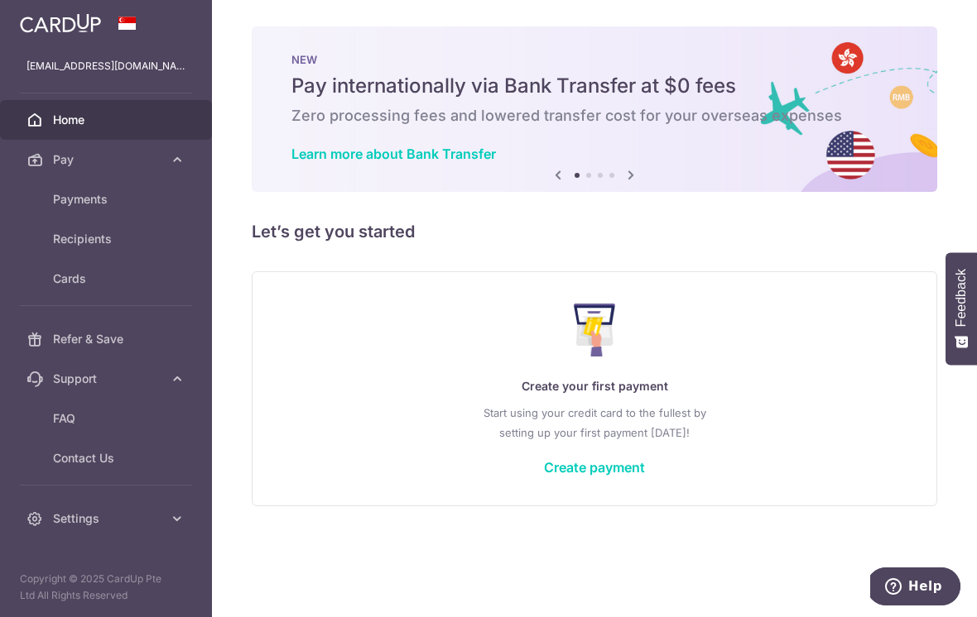
click at [61, 425] on span "FAQ" at bounding box center [107, 418] width 109 height 17
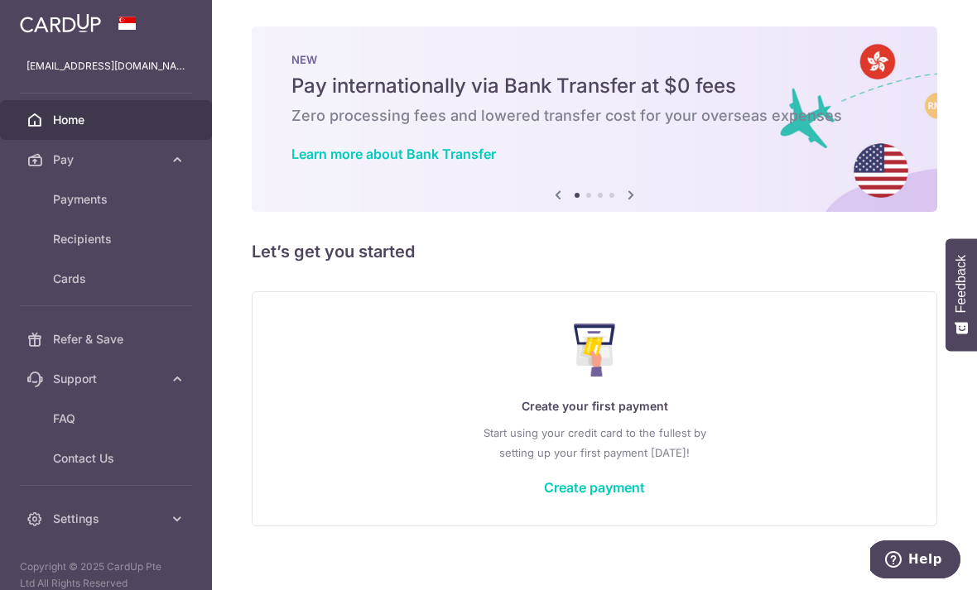
click at [67, 199] on span "Payments" at bounding box center [107, 199] width 109 height 17
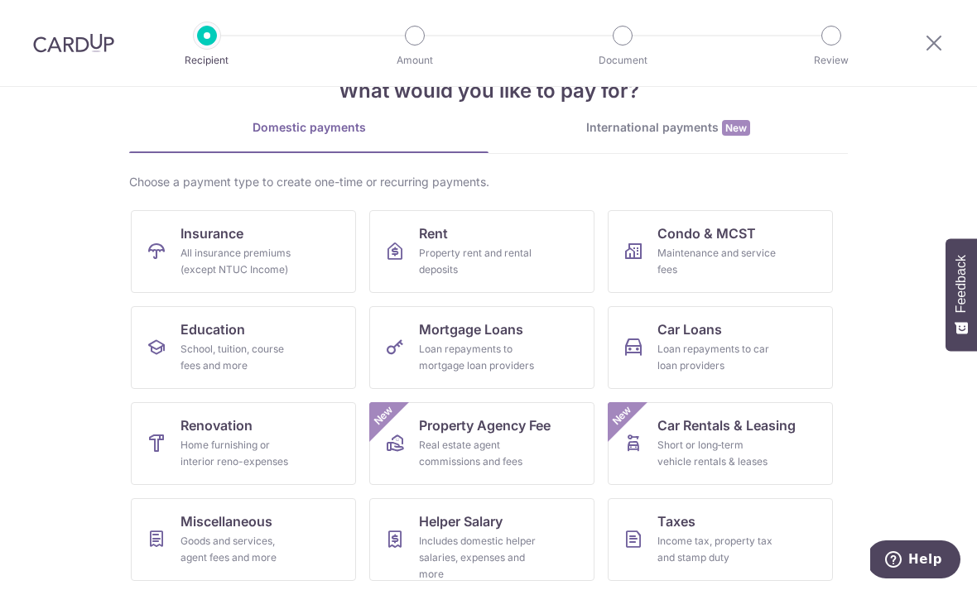
scroll to position [54, 0]
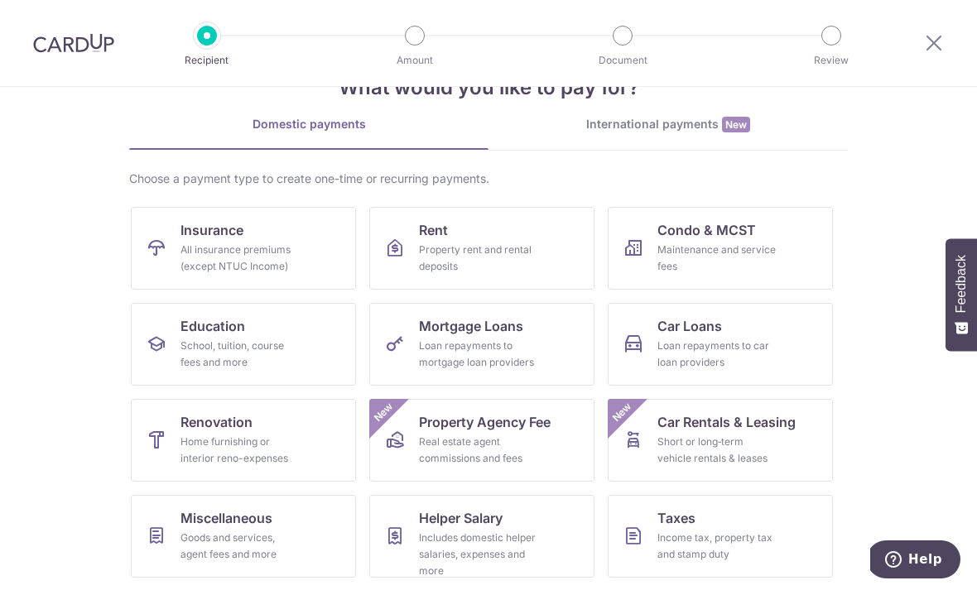
click at [770, 356] on div "Loan repayments to car loan providers" at bounding box center [716, 354] width 119 height 33
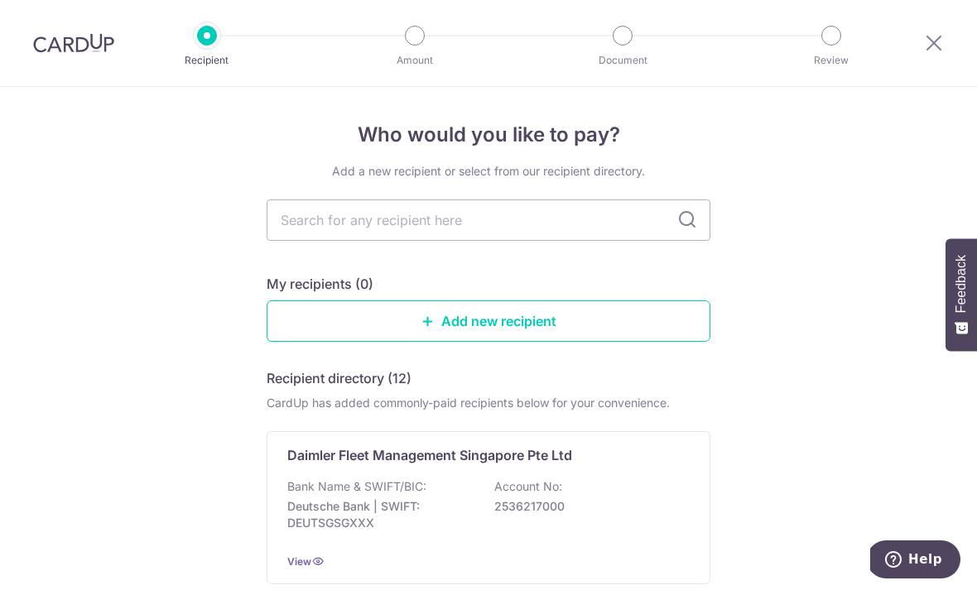
click at [651, 488] on div "Bank Name & SWIFT/BIC: Deutsche Bank | SWIFT: DEUTSGSGXXX Account No: 2536217000" at bounding box center [488, 508] width 402 height 61
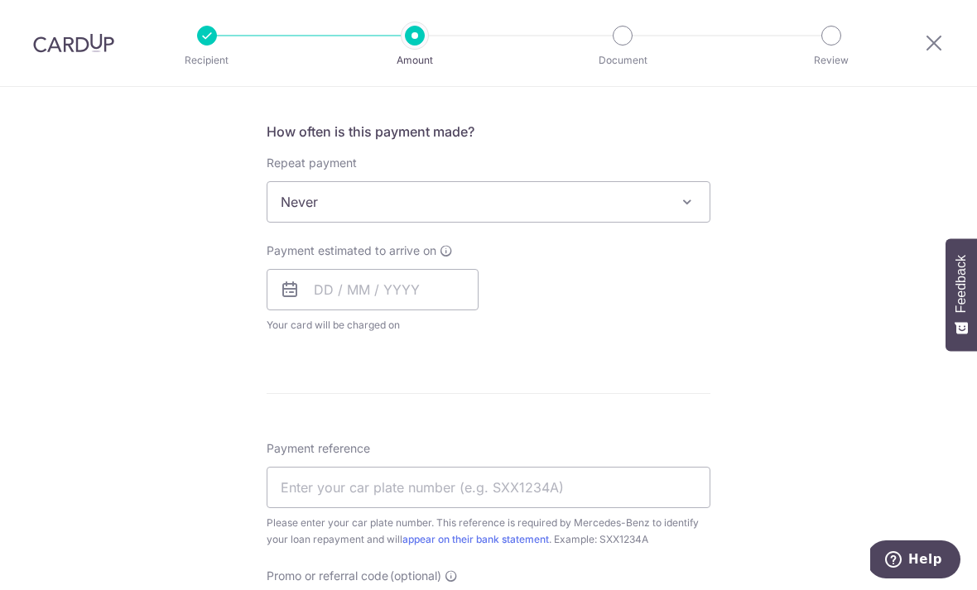
scroll to position [614, 0]
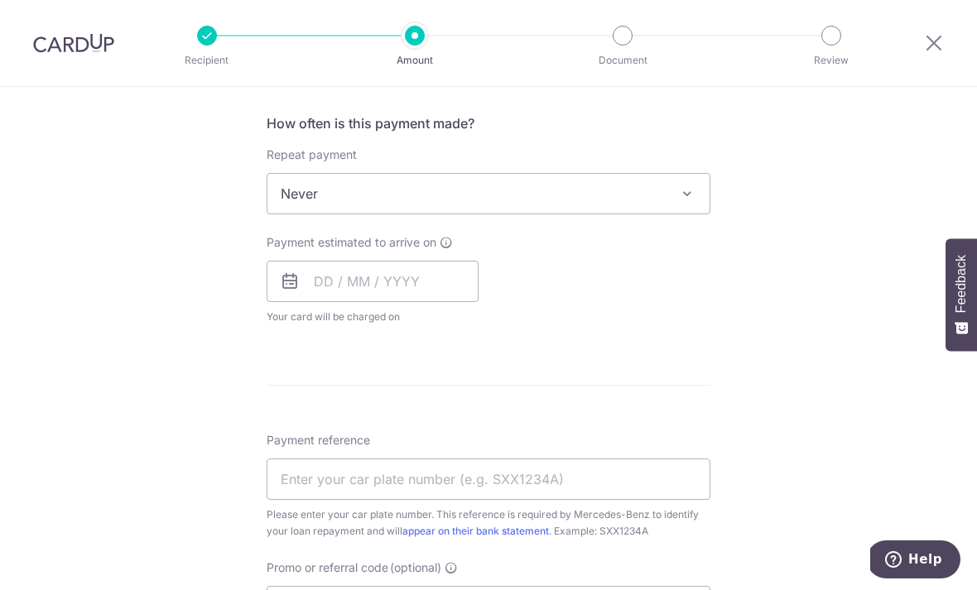
click at [693, 193] on span at bounding box center [687, 194] width 20 height 20
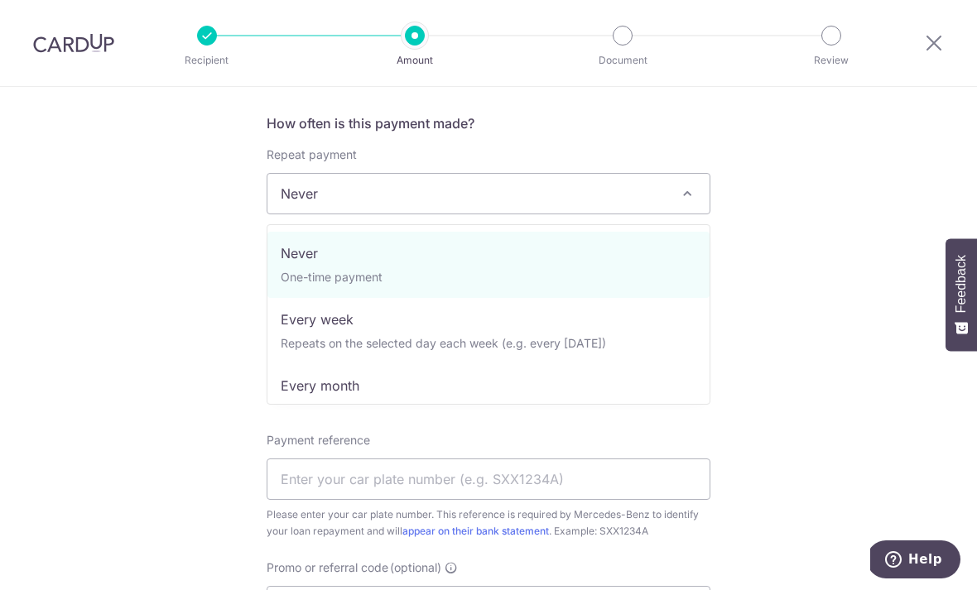
click at [789, 242] on div "Tell us more about your payment Enter payment amount SGD Select Card Select opt…" at bounding box center [488, 221] width 977 height 1497
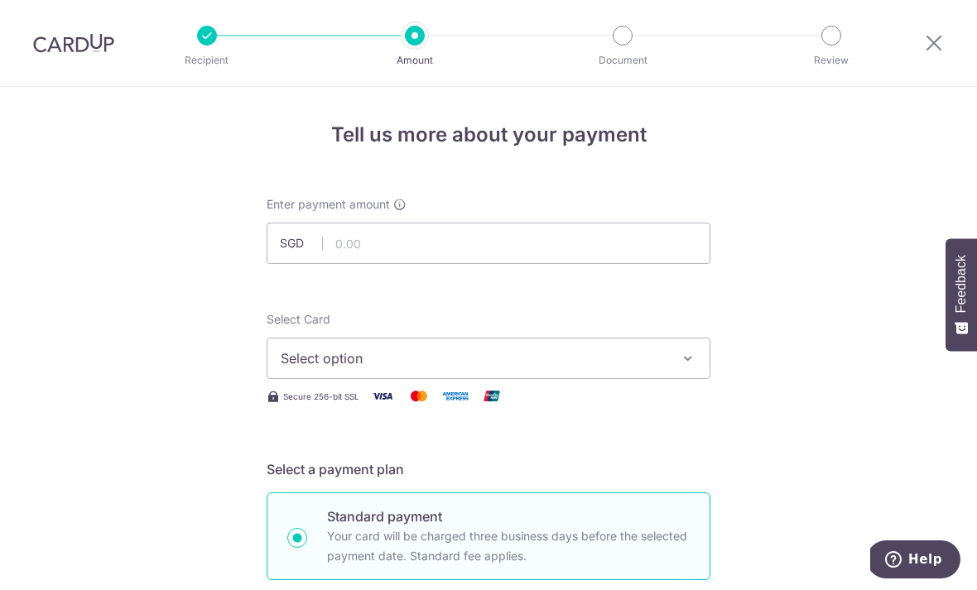
scroll to position [0, 0]
click at [910, 62] on div at bounding box center [933, 43] width 86 height 86
click at [935, 48] on icon at bounding box center [934, 42] width 20 height 21
click at [916, 60] on div at bounding box center [933, 43] width 86 height 86
click at [936, 38] on icon at bounding box center [934, 42] width 20 height 21
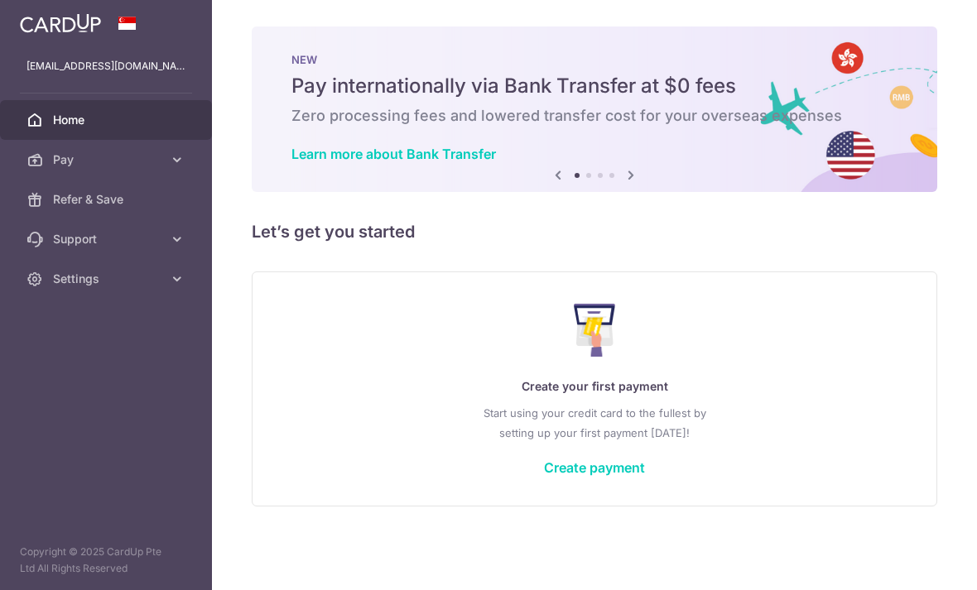
scroll to position [8, 0]
click at [544, 476] on link "Create payment" at bounding box center [594, 467] width 101 height 17
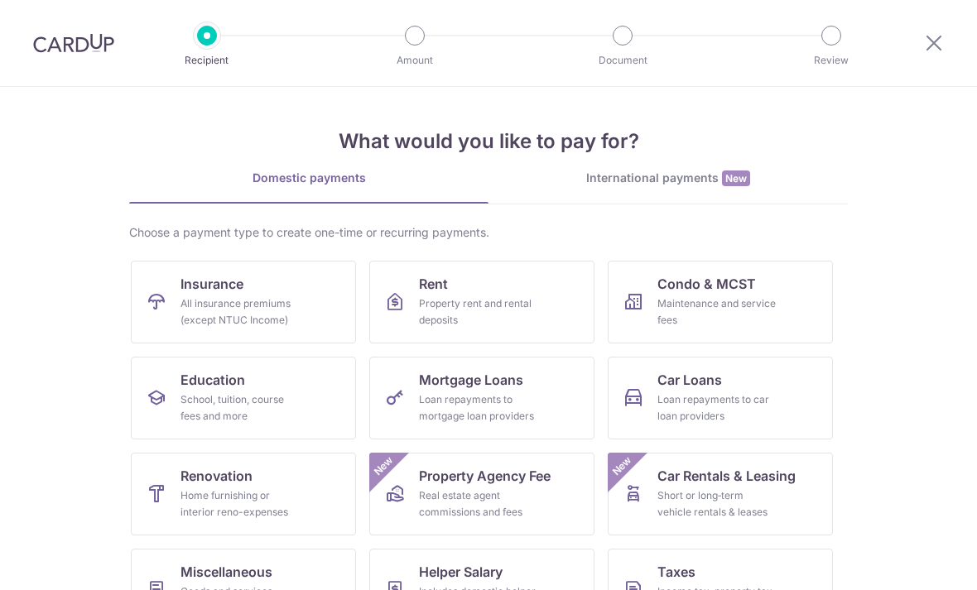
click at [521, 524] on link "Property Agency Fee Real estate agent commissions and fees New" at bounding box center [481, 494] width 225 height 83
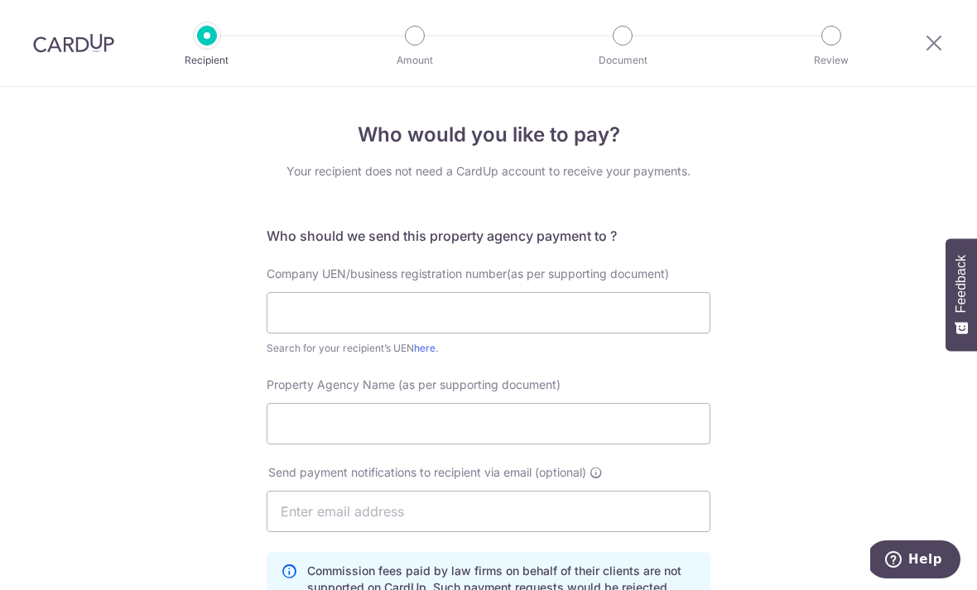
click at [933, 40] on icon at bounding box center [934, 42] width 20 height 21
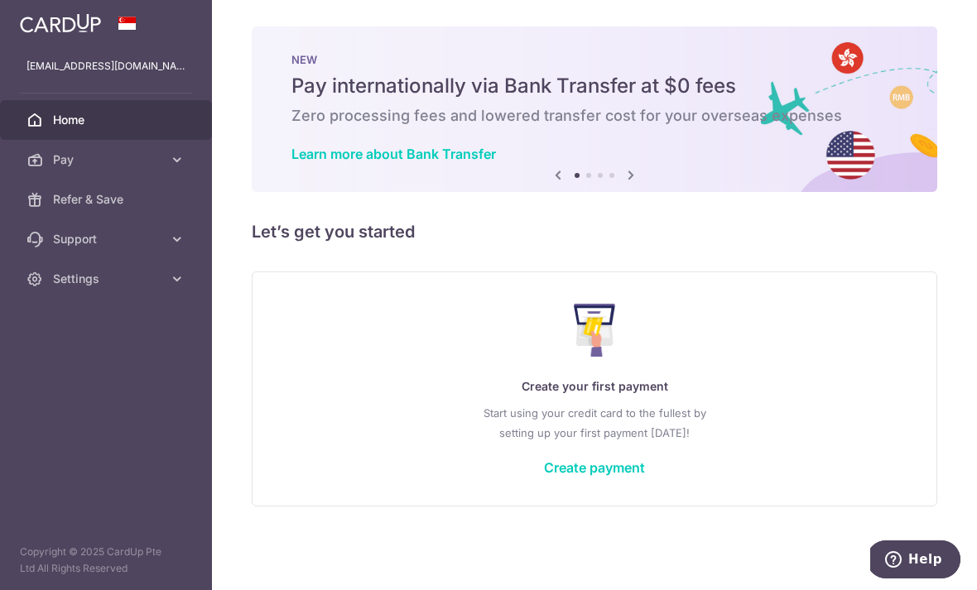
scroll to position [-1, 0]
click at [0, 0] on icon "button" at bounding box center [0, 0] width 0 height 0
click at [176, 170] on link "Pay" at bounding box center [106, 160] width 212 height 40
click at [105, 241] on span "Recipients" at bounding box center [107, 239] width 109 height 17
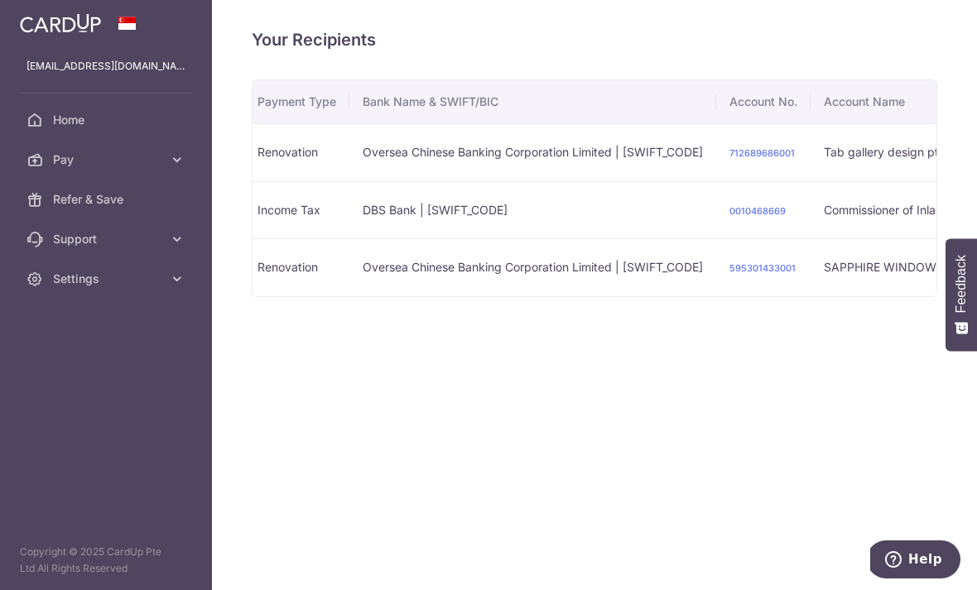
scroll to position [0, 313]
click at [680, 480] on div at bounding box center [488, 295] width 977 height 590
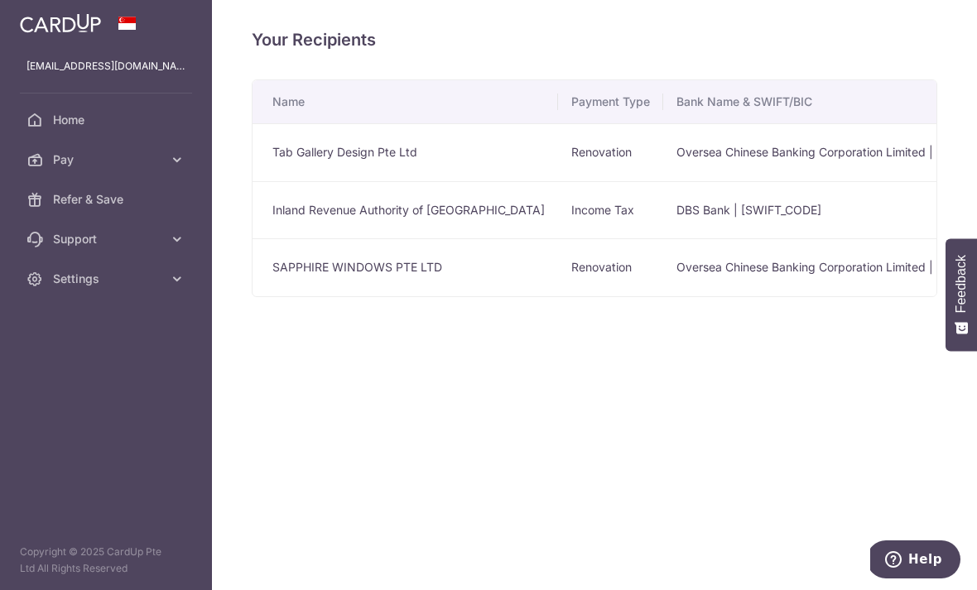
scroll to position [0, 0]
